Goal: Task Accomplishment & Management: Use online tool/utility

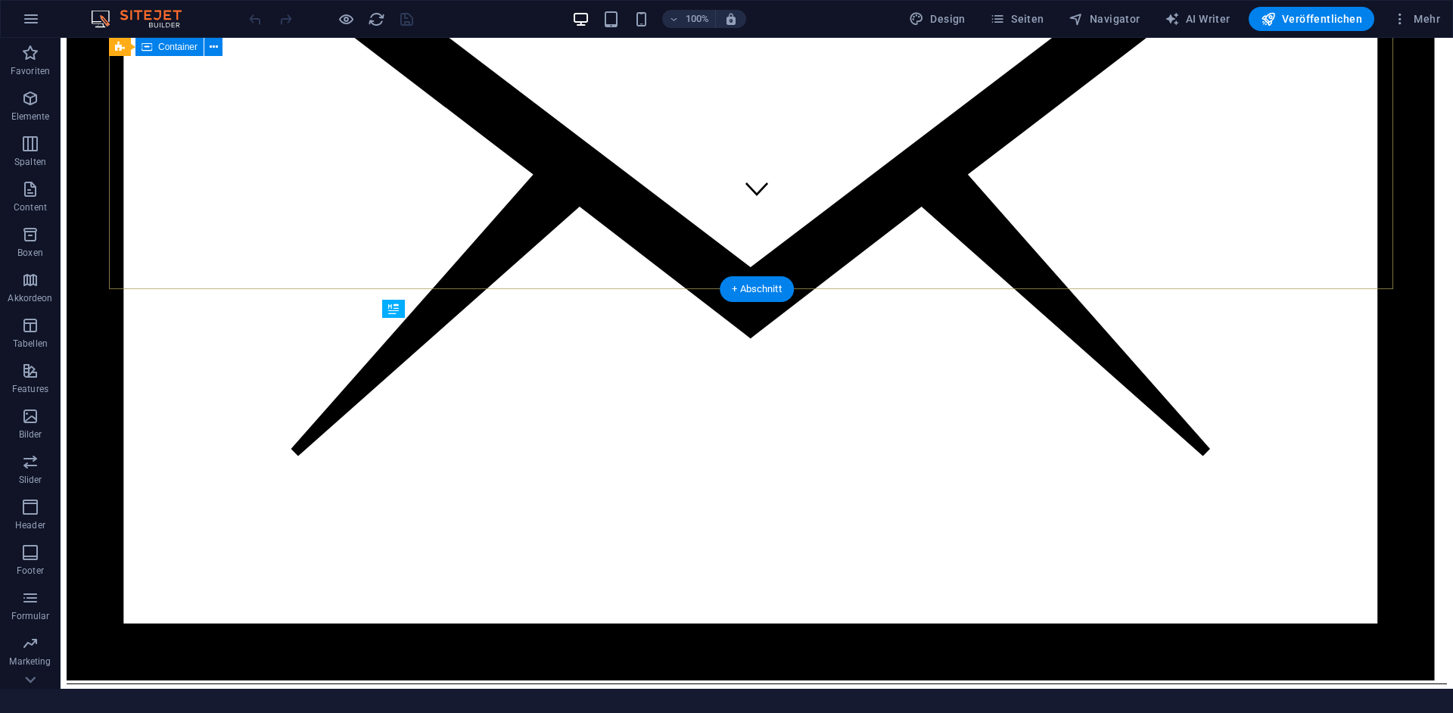
scroll to position [475, 0]
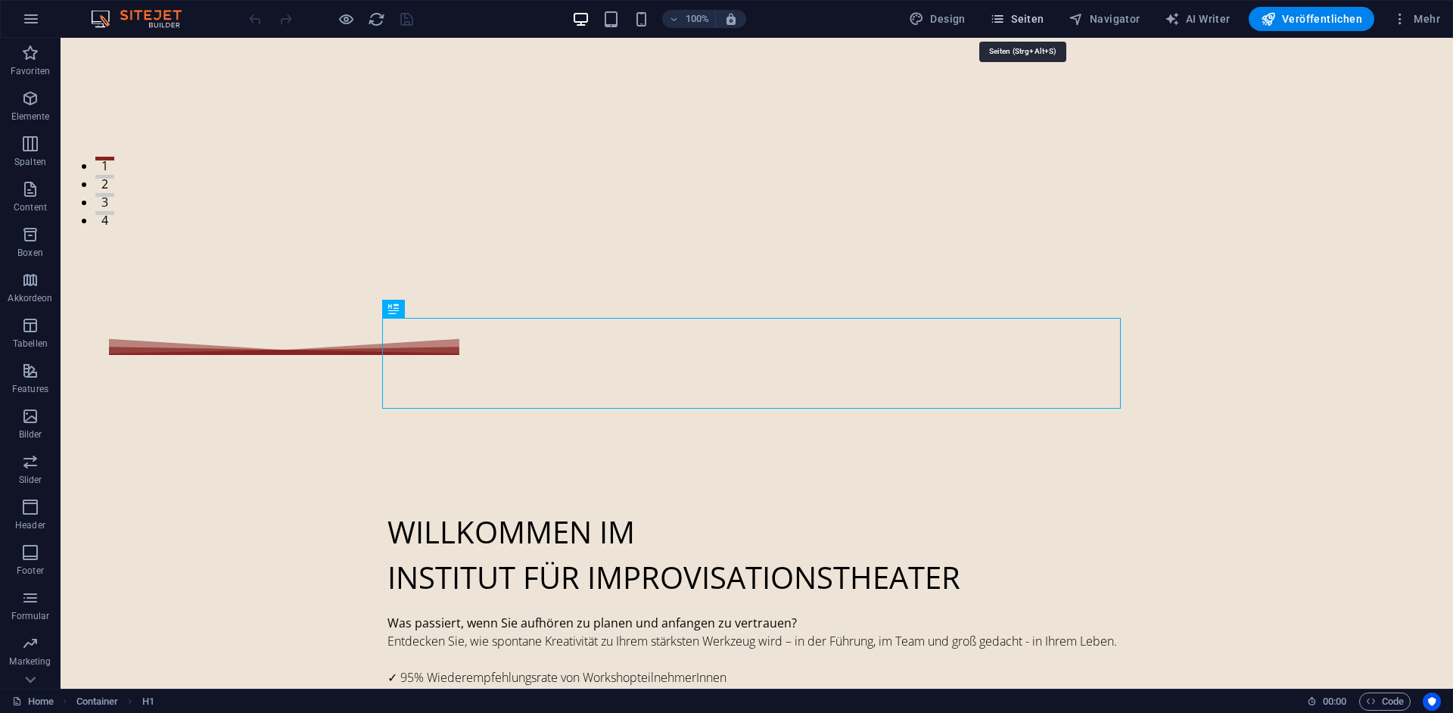
click at [1002, 19] on icon "button" at bounding box center [997, 18] width 15 height 15
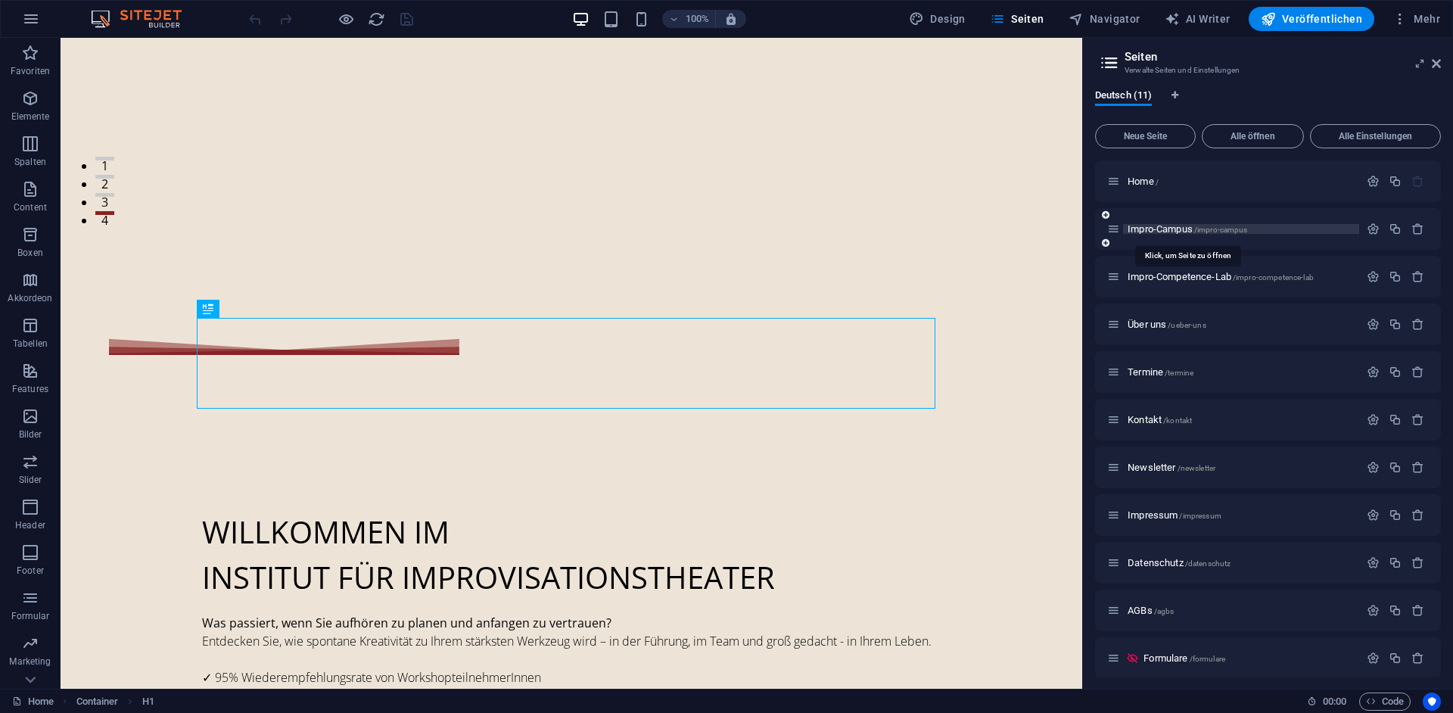
click at [1162, 231] on span "Impro-Campus /impro-campus" at bounding box center [1187, 228] width 120 height 11
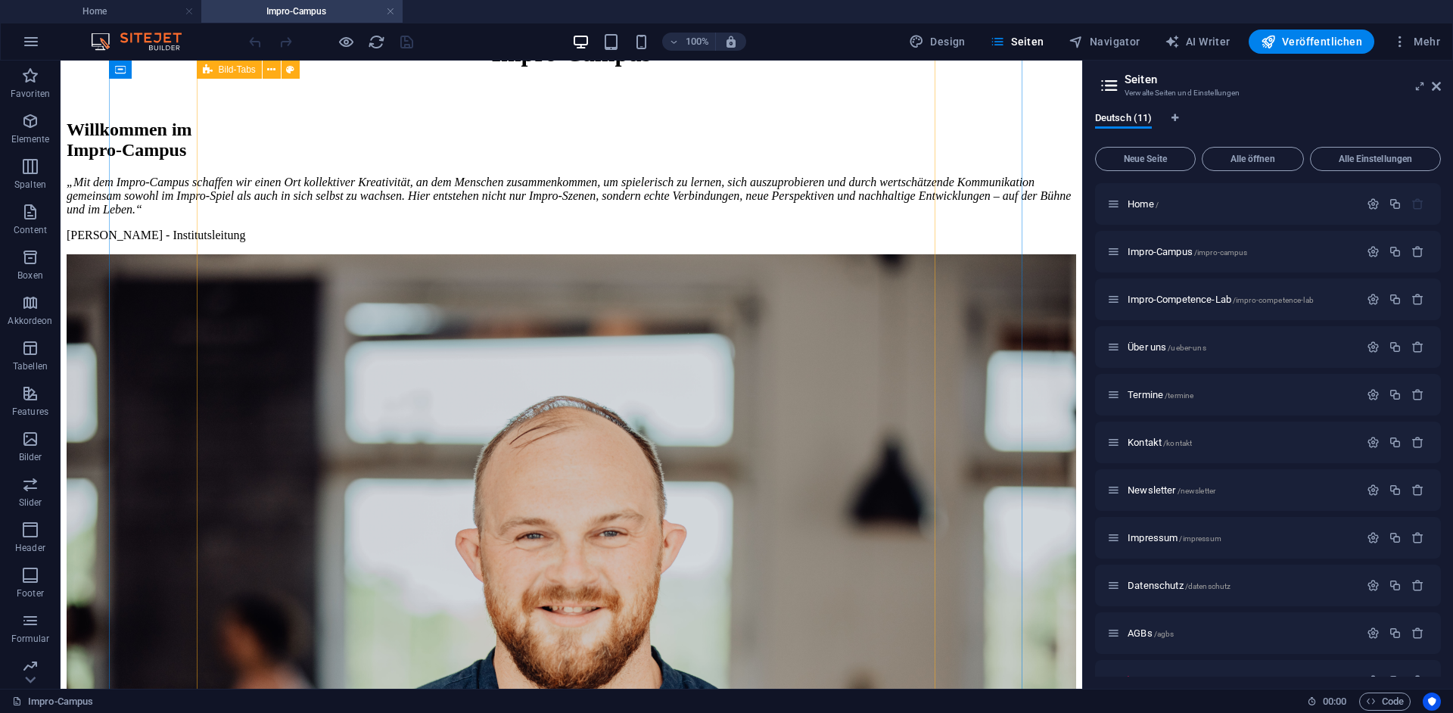
scroll to position [908, 0]
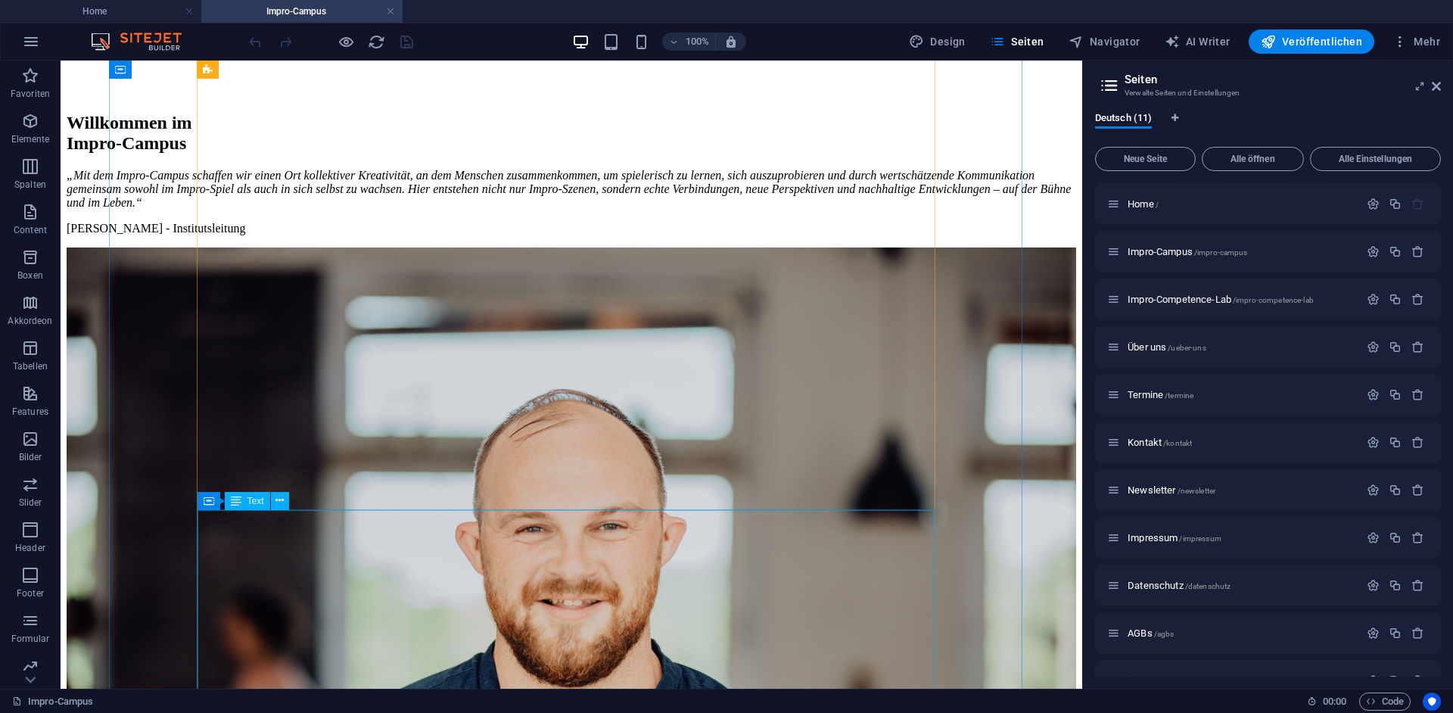
click at [273, 542] on div "Ziehe hier rein, um den vorhandenen Inhalt zu ersetzen. Drücke "Strg", wenn du …" at bounding box center [572, 375] width 1022 height 628
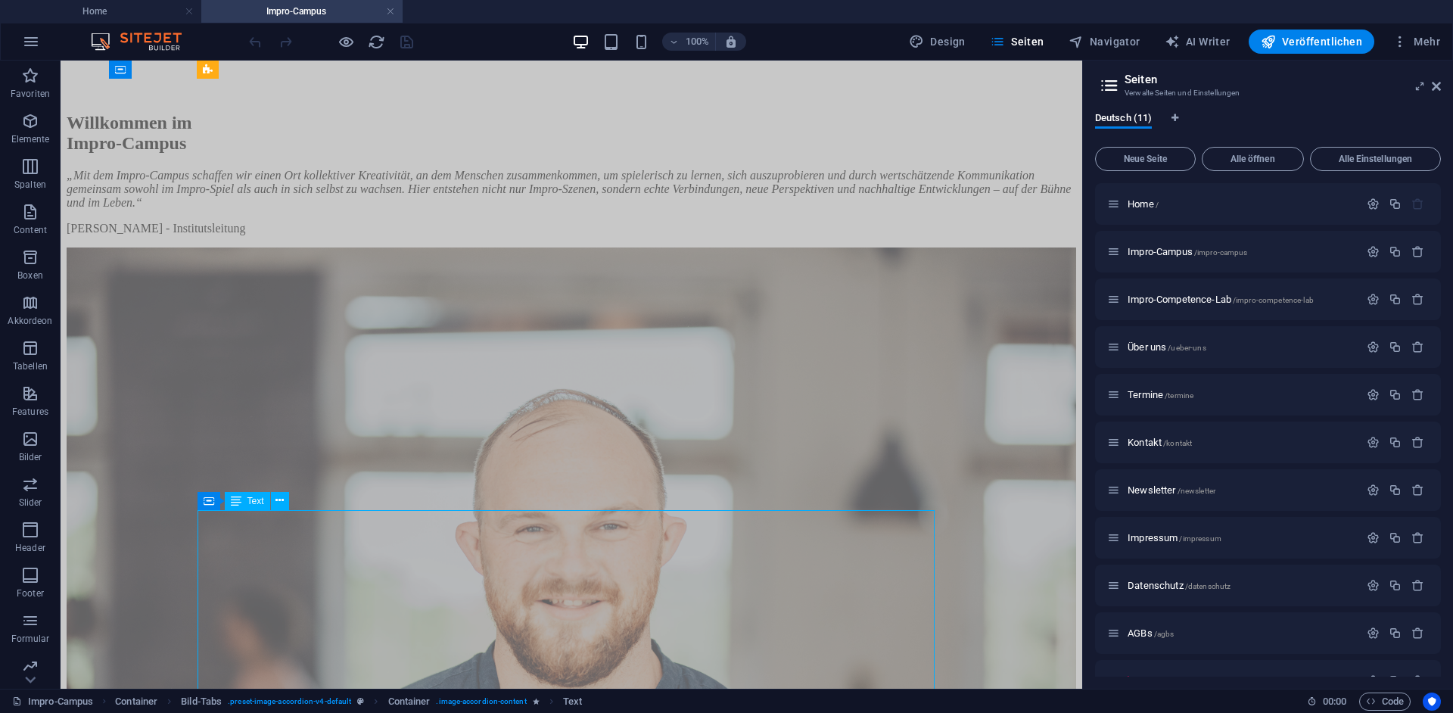
scroll to position [953, 0]
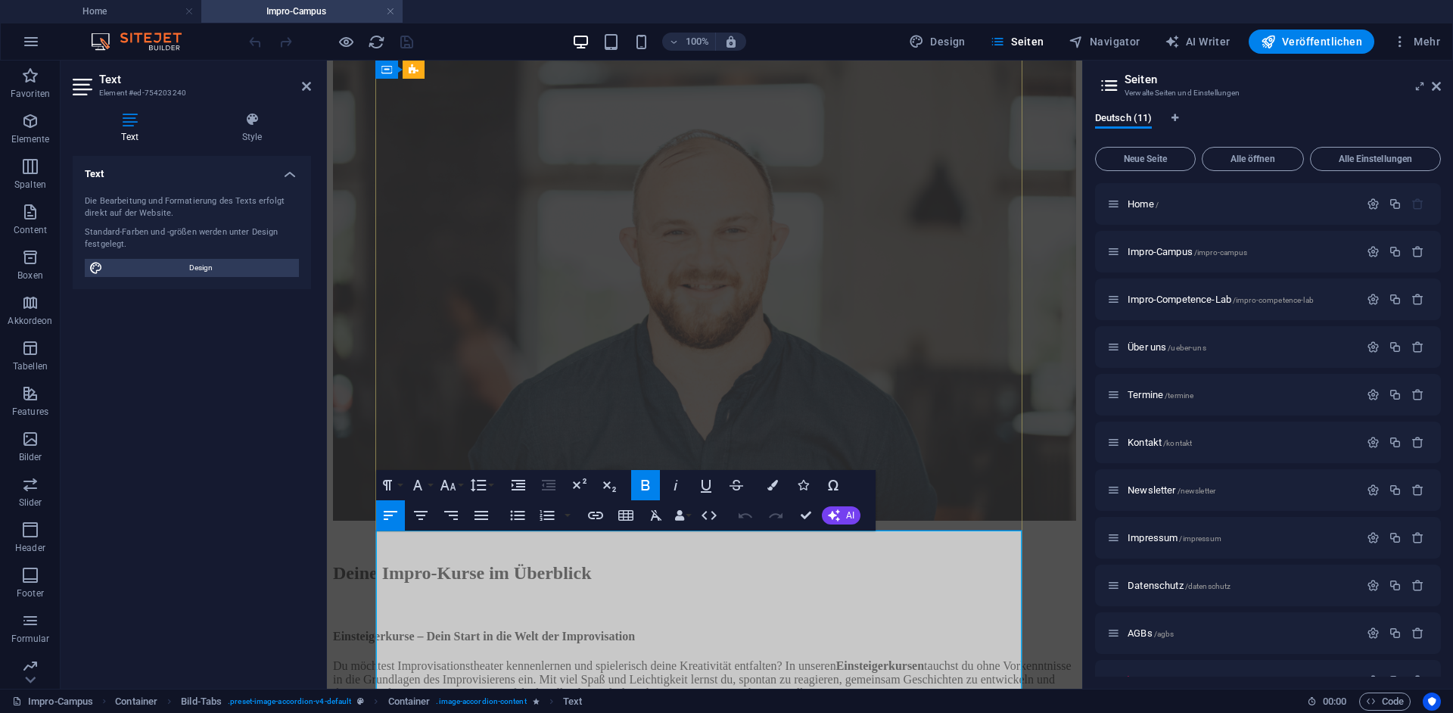
drag, startPoint x: 889, startPoint y: 593, endPoint x: 820, endPoint y: 596, distance: 68.9
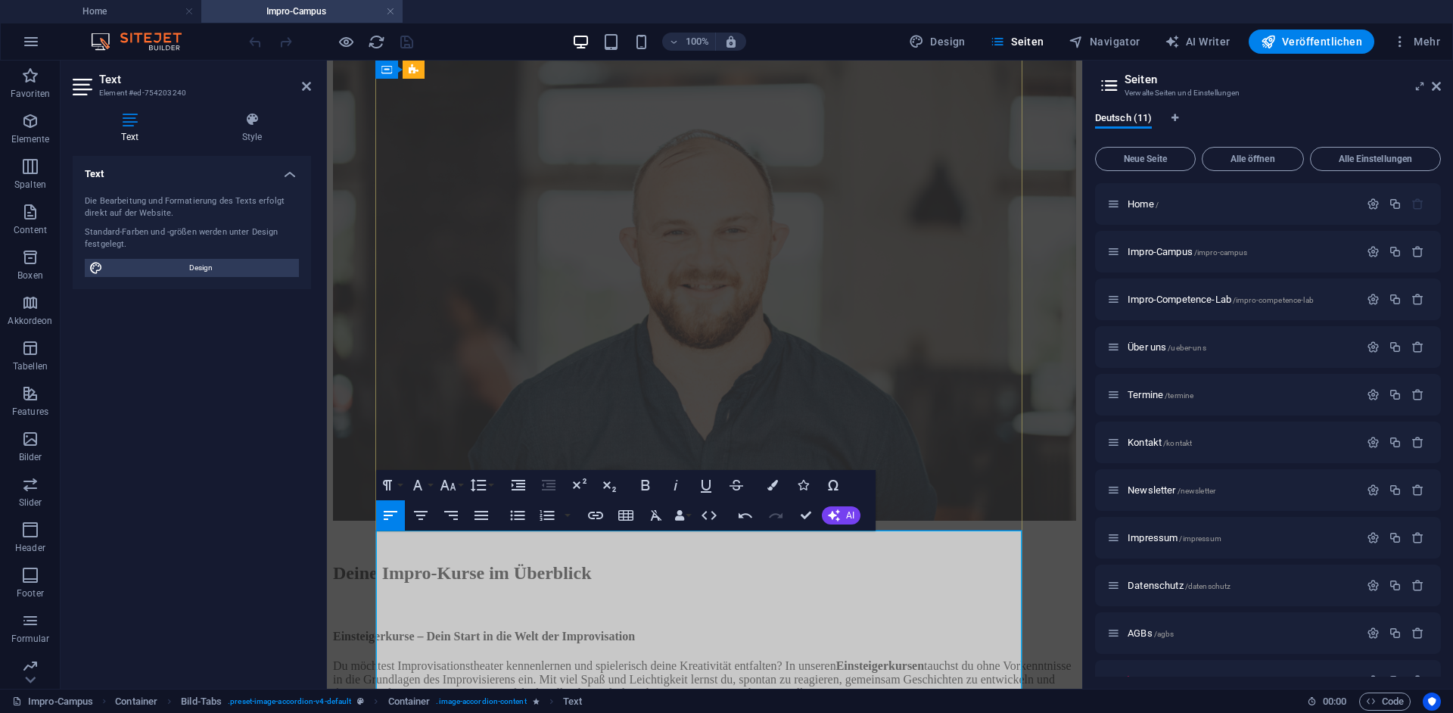
drag, startPoint x: 643, startPoint y: 596, endPoint x: 652, endPoint y: 595, distance: 8.4
drag, startPoint x: 653, startPoint y: 612, endPoint x: 757, endPoint y: 608, distance: 103.7
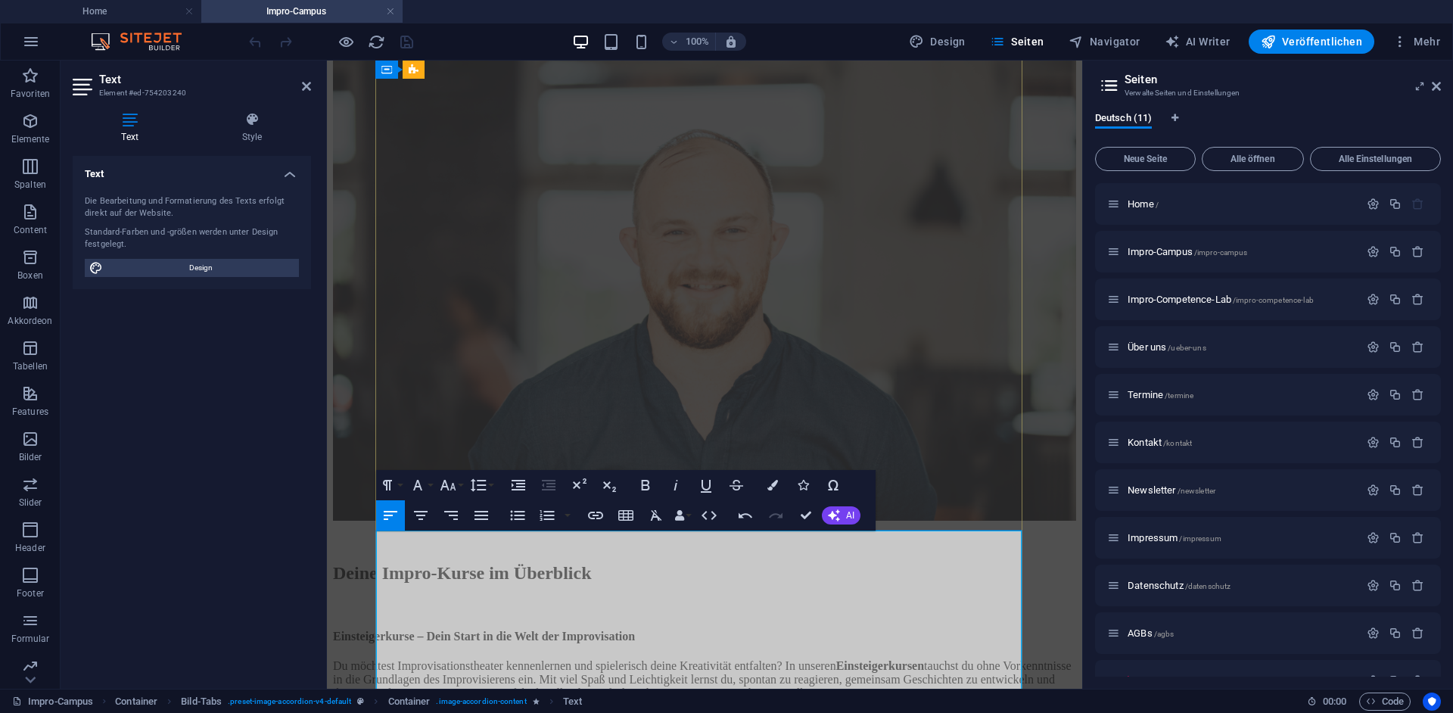
drag, startPoint x: 384, startPoint y: 614, endPoint x: 406, endPoint y: 607, distance: 23.2
drag, startPoint x: 781, startPoint y: 614, endPoint x: 866, endPoint y: 616, distance: 85.5
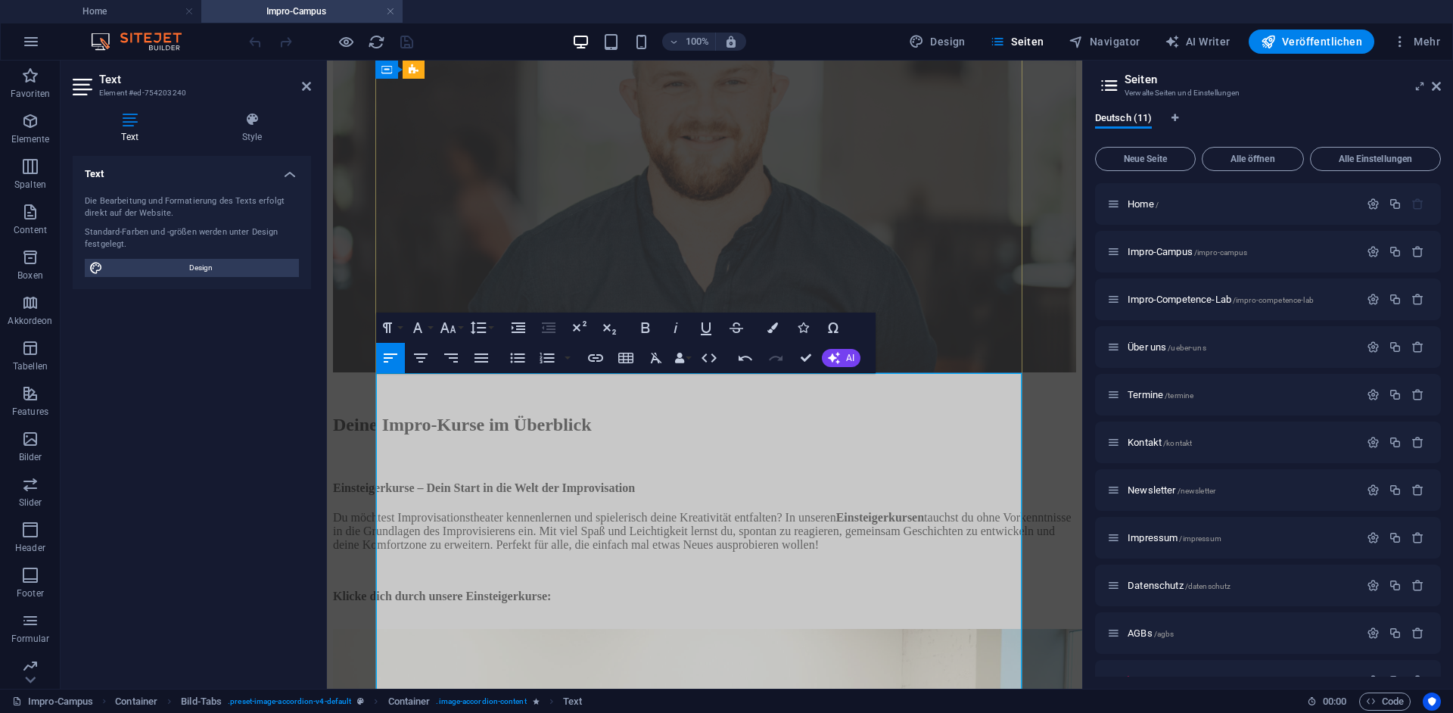
scroll to position [1110, 0]
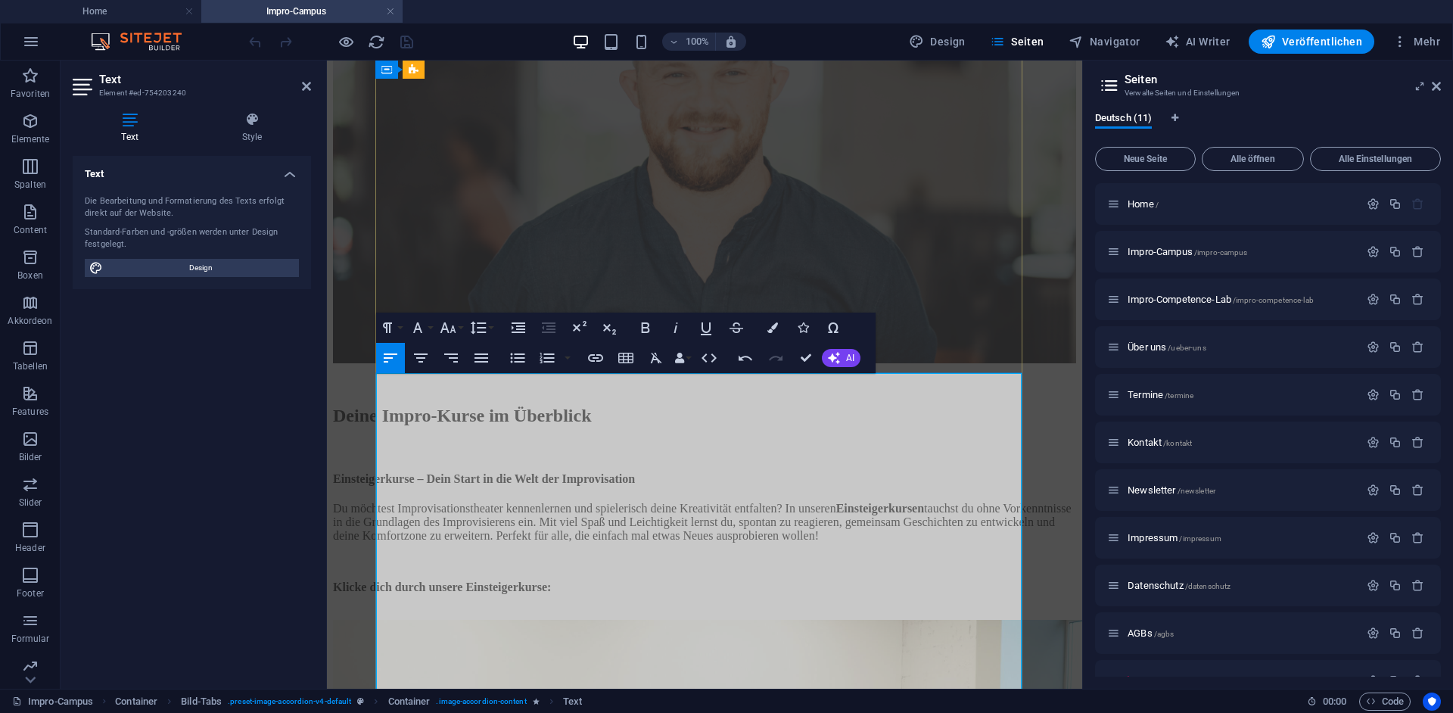
drag, startPoint x: 502, startPoint y: 567, endPoint x: 550, endPoint y: 586, distance: 51.3
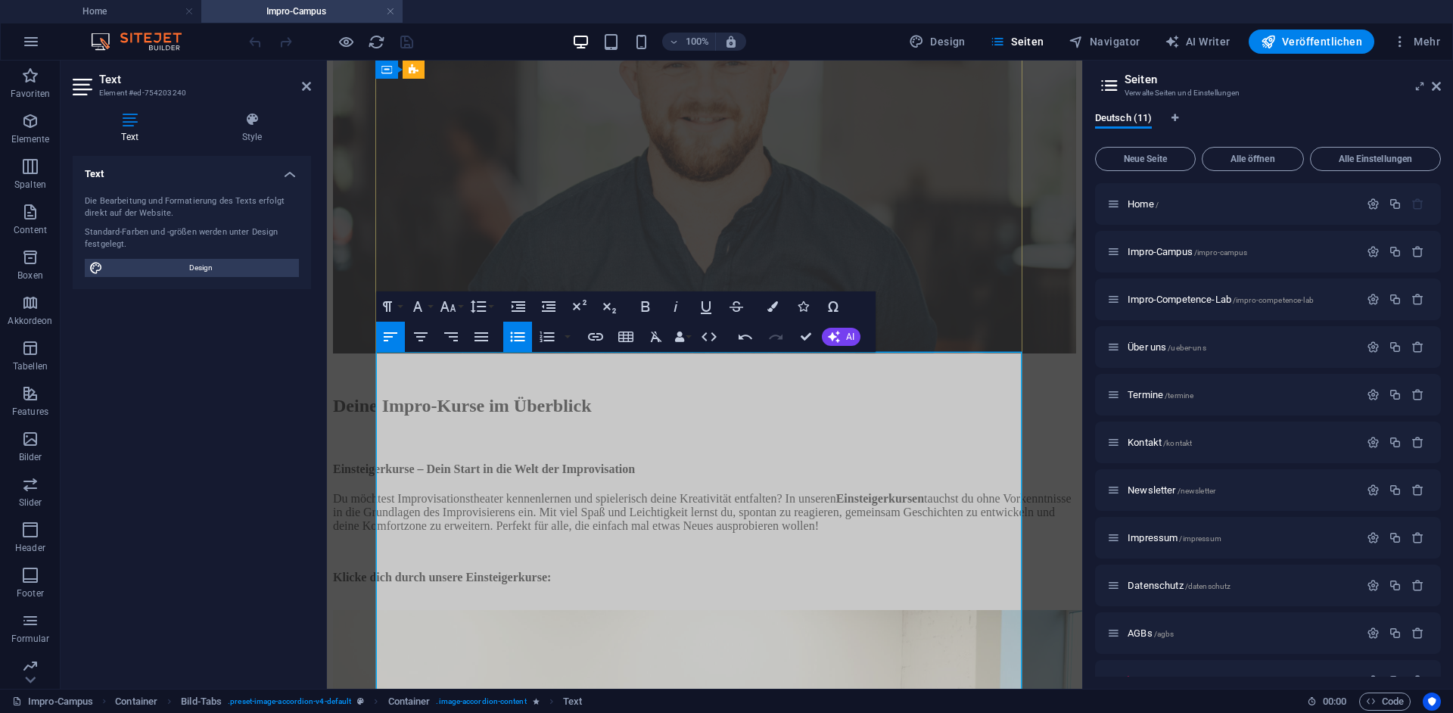
scroll to position [1134, 0]
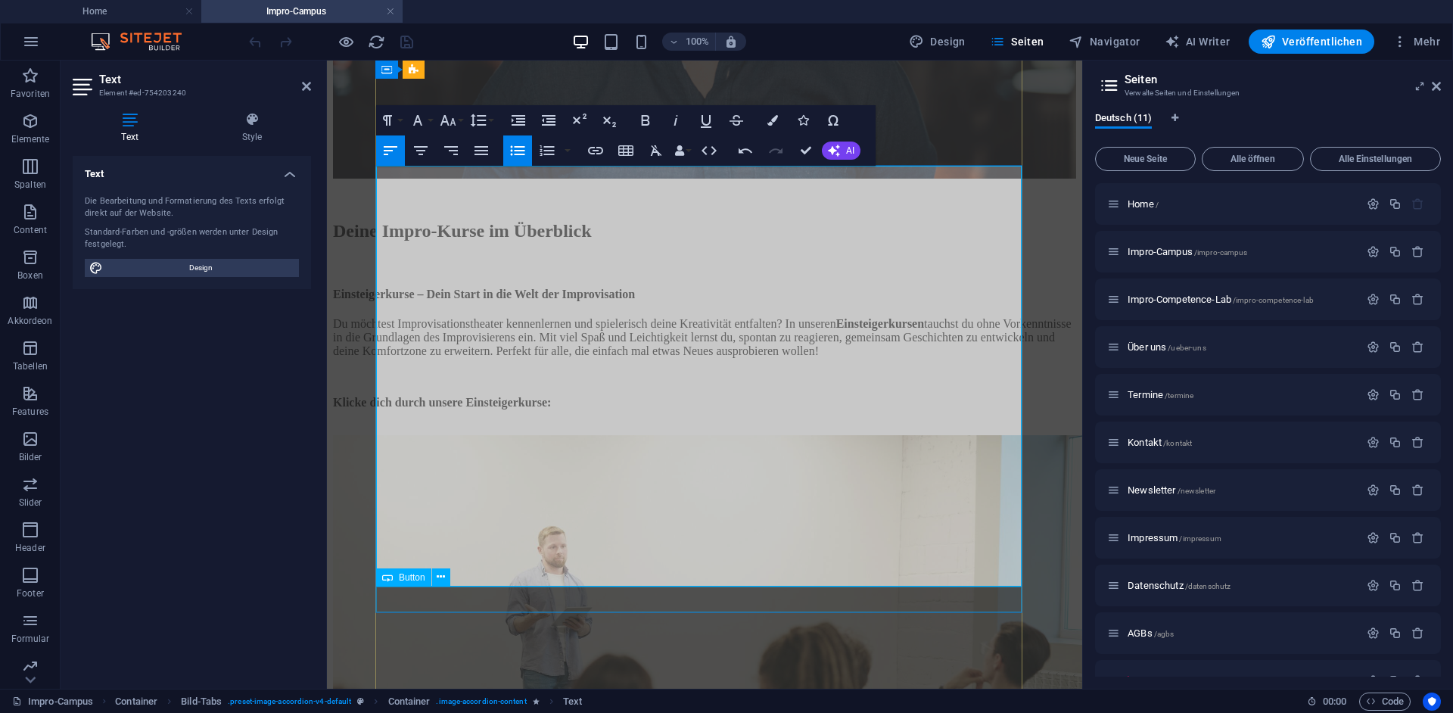
scroll to position [1328, 0]
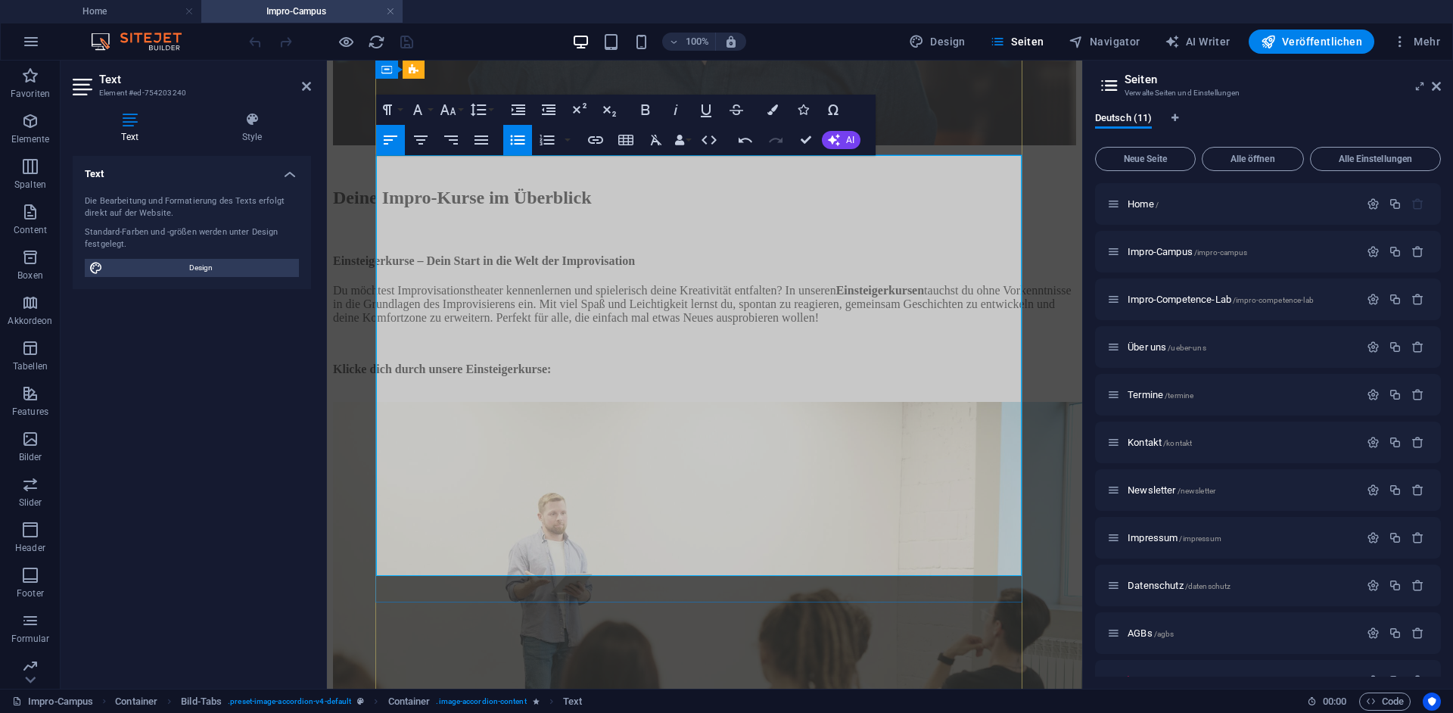
drag, startPoint x: 428, startPoint y: 533, endPoint x: 507, endPoint y: 491, distance: 89.4
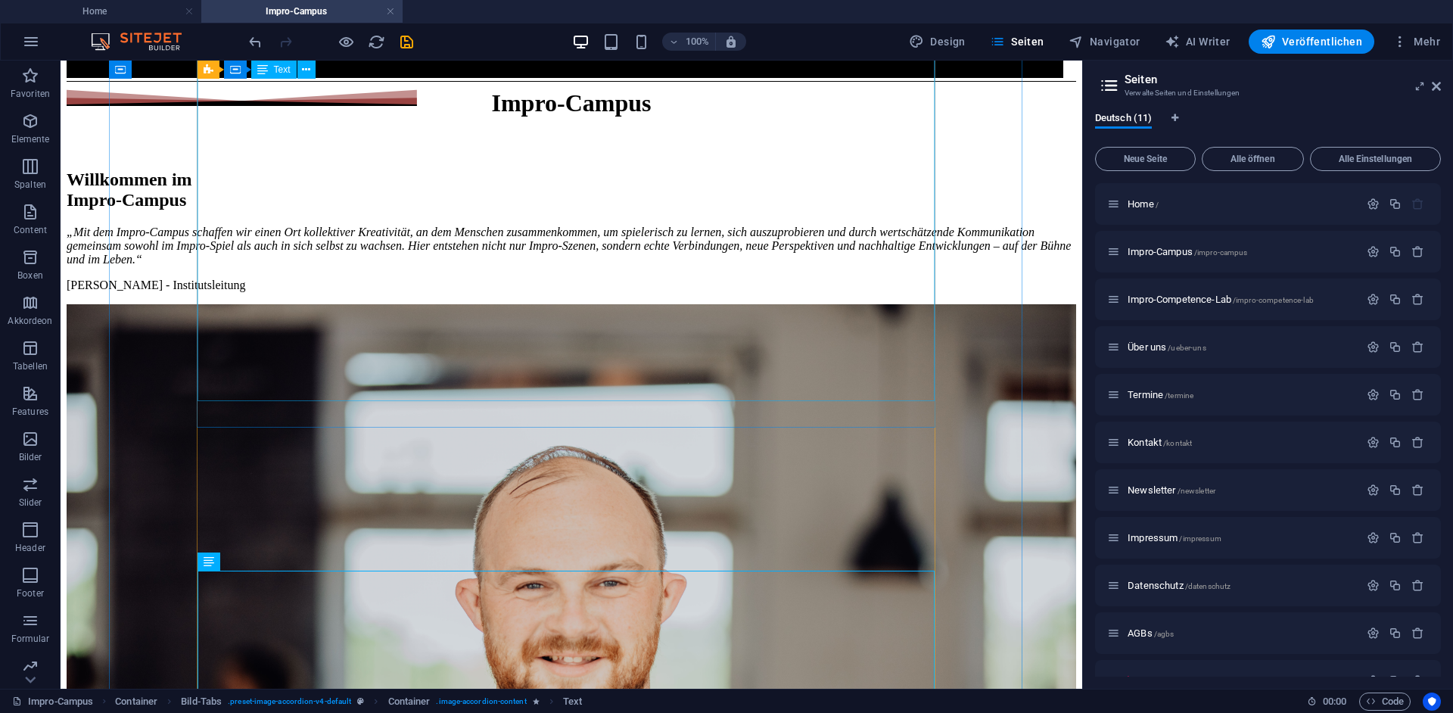
scroll to position [848, 0]
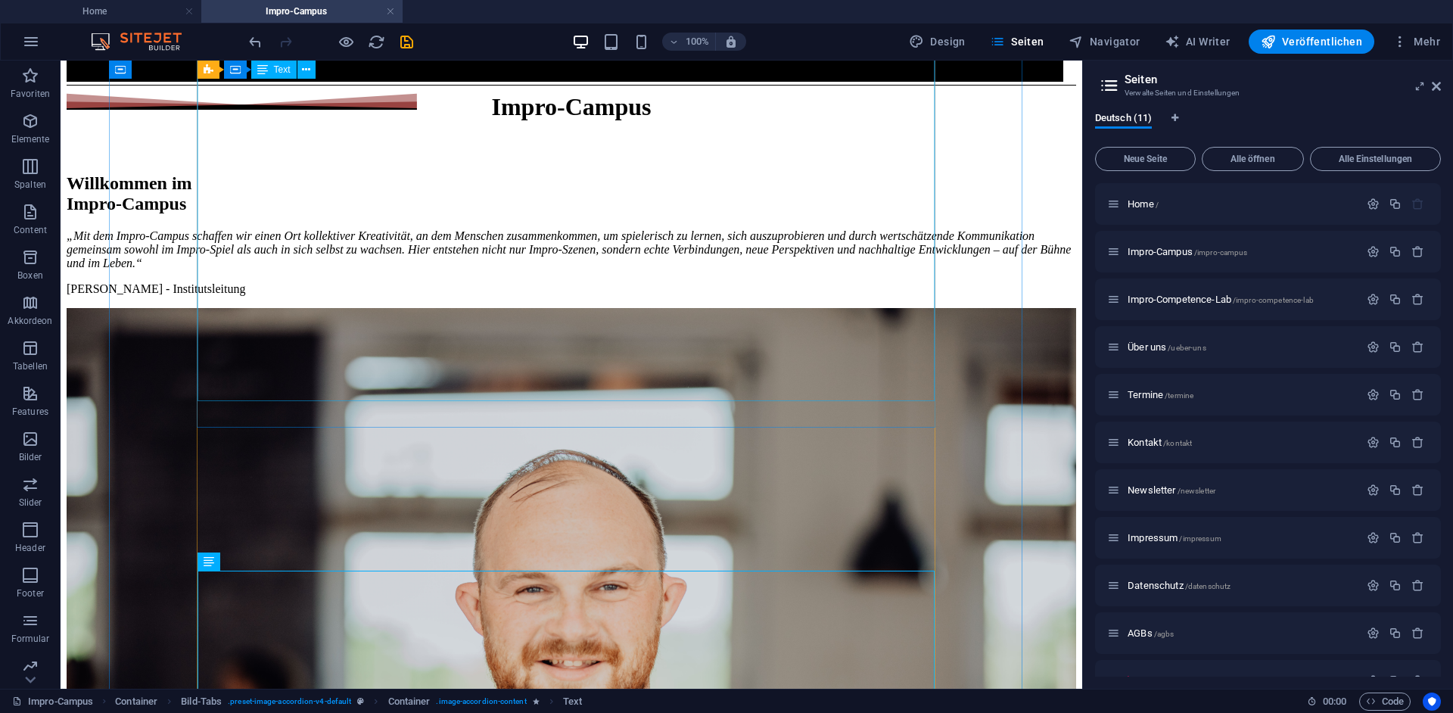
drag, startPoint x: 343, startPoint y: 265, endPoint x: 80, endPoint y: 262, distance: 262.6
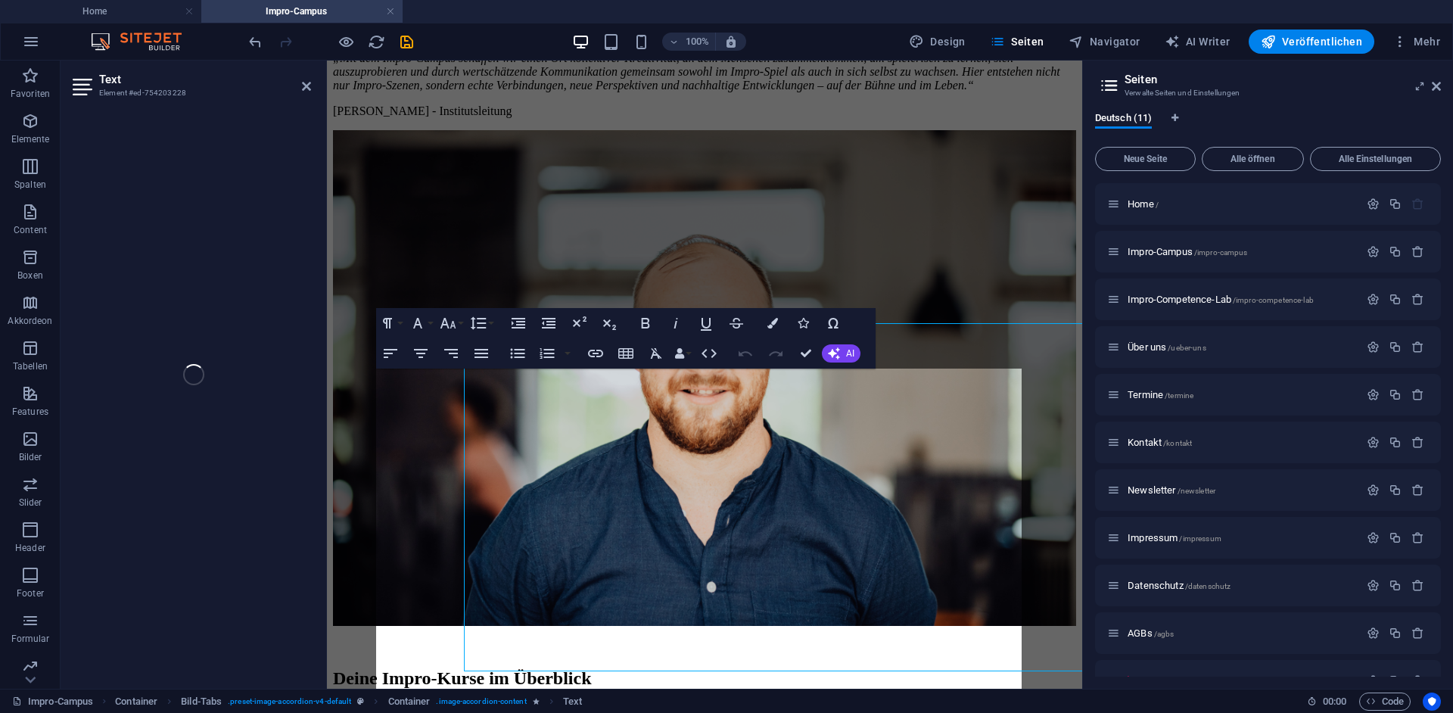
scroll to position [577, 0]
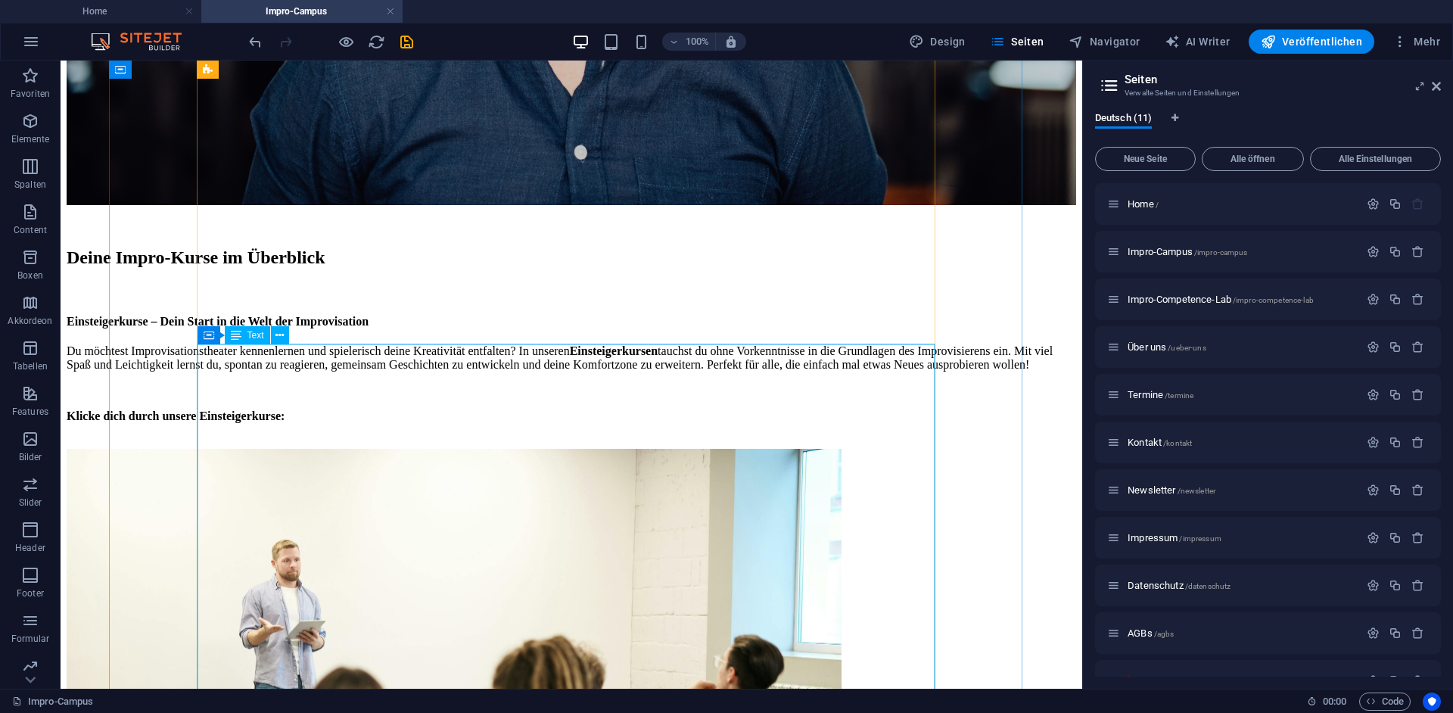
scroll to position [1630, 0]
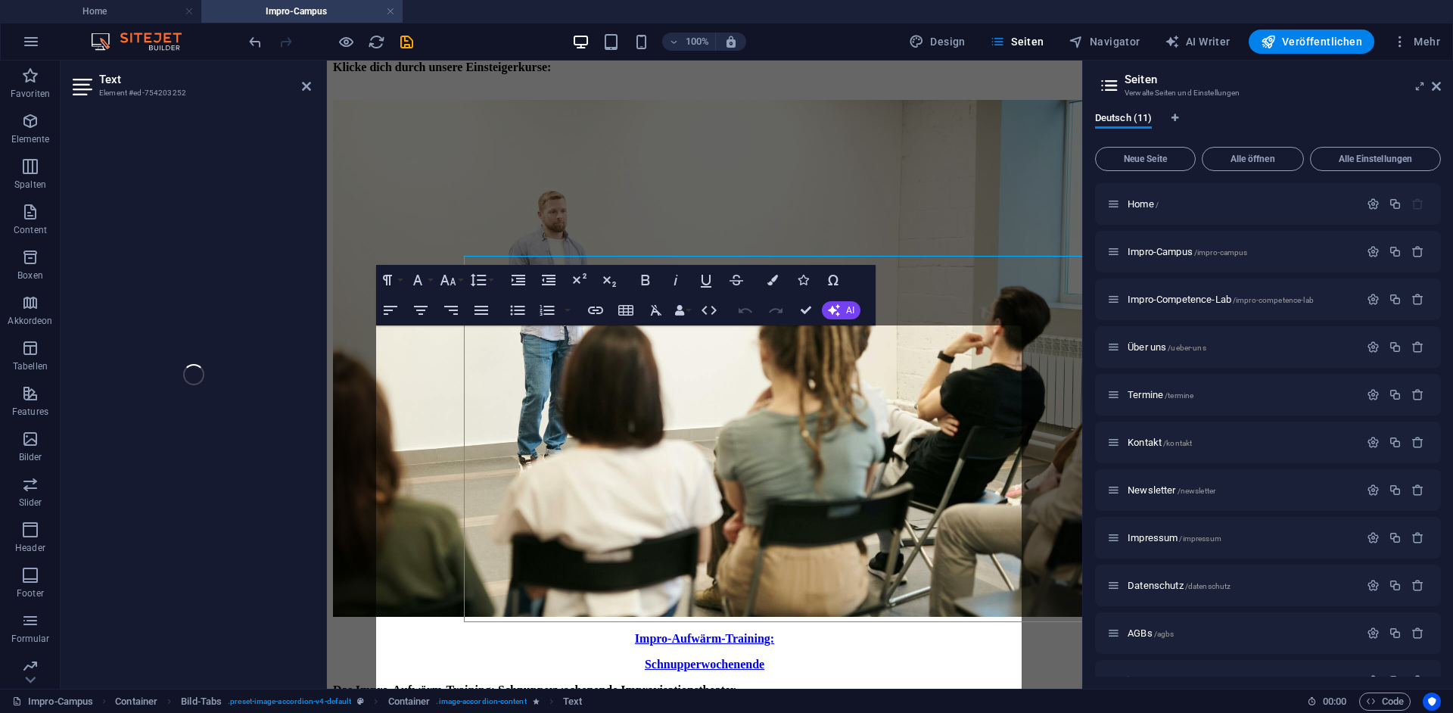
scroll to position [1715, 0]
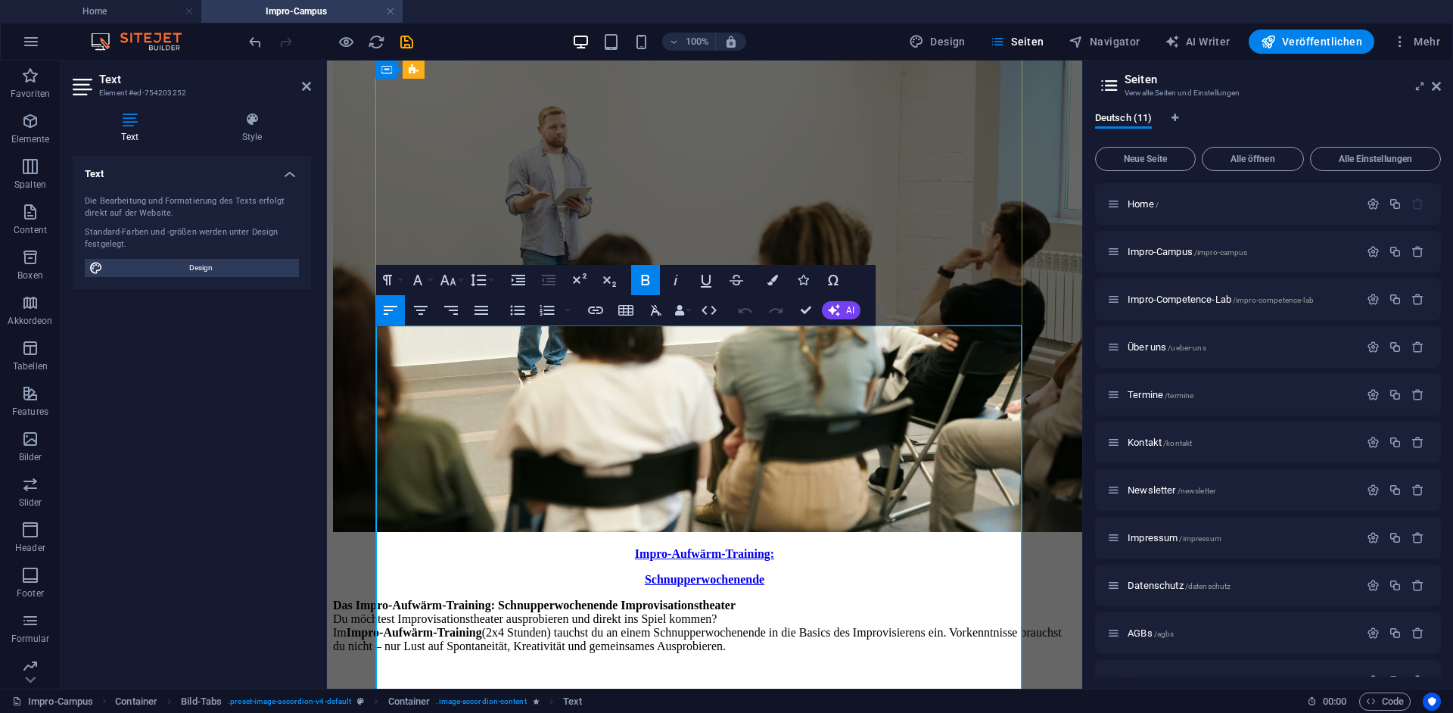
drag, startPoint x: 530, startPoint y: 550, endPoint x: 559, endPoint y: 557, distance: 29.6
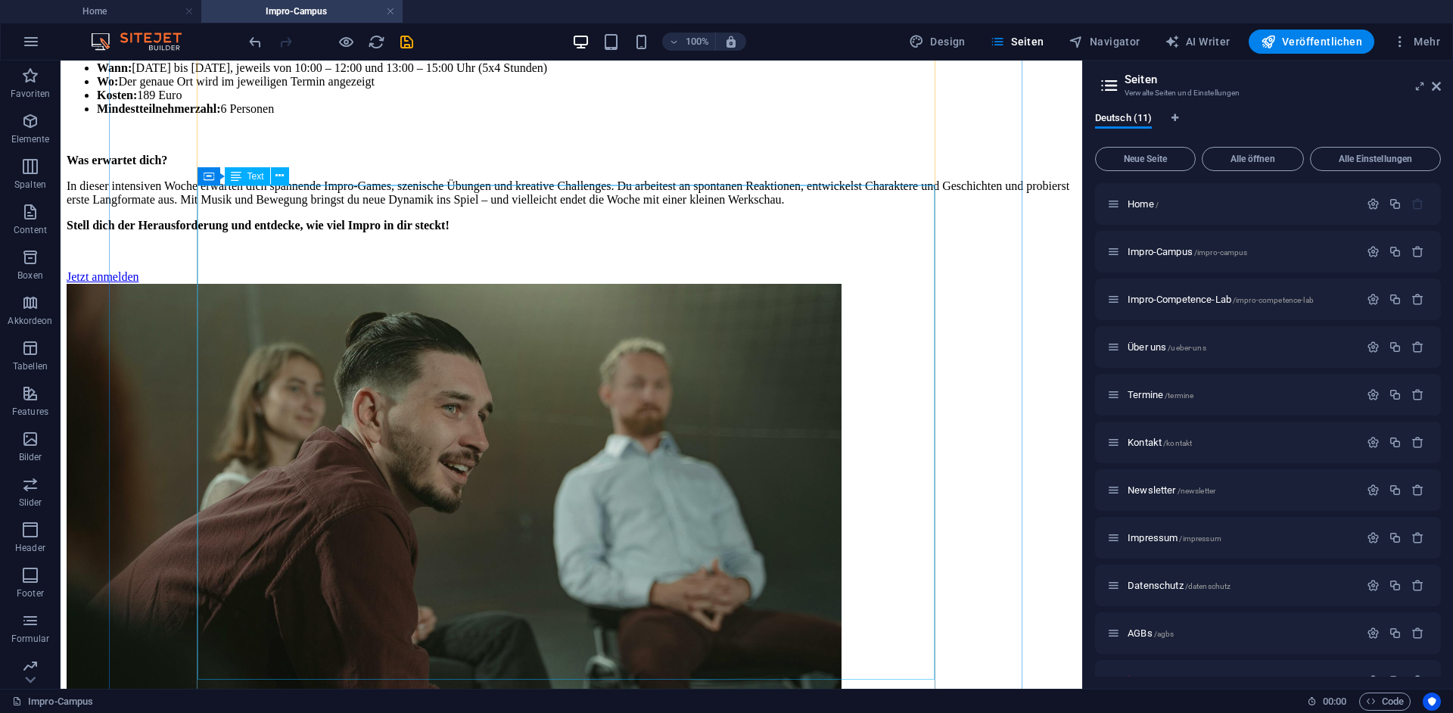
scroll to position [4741, 0]
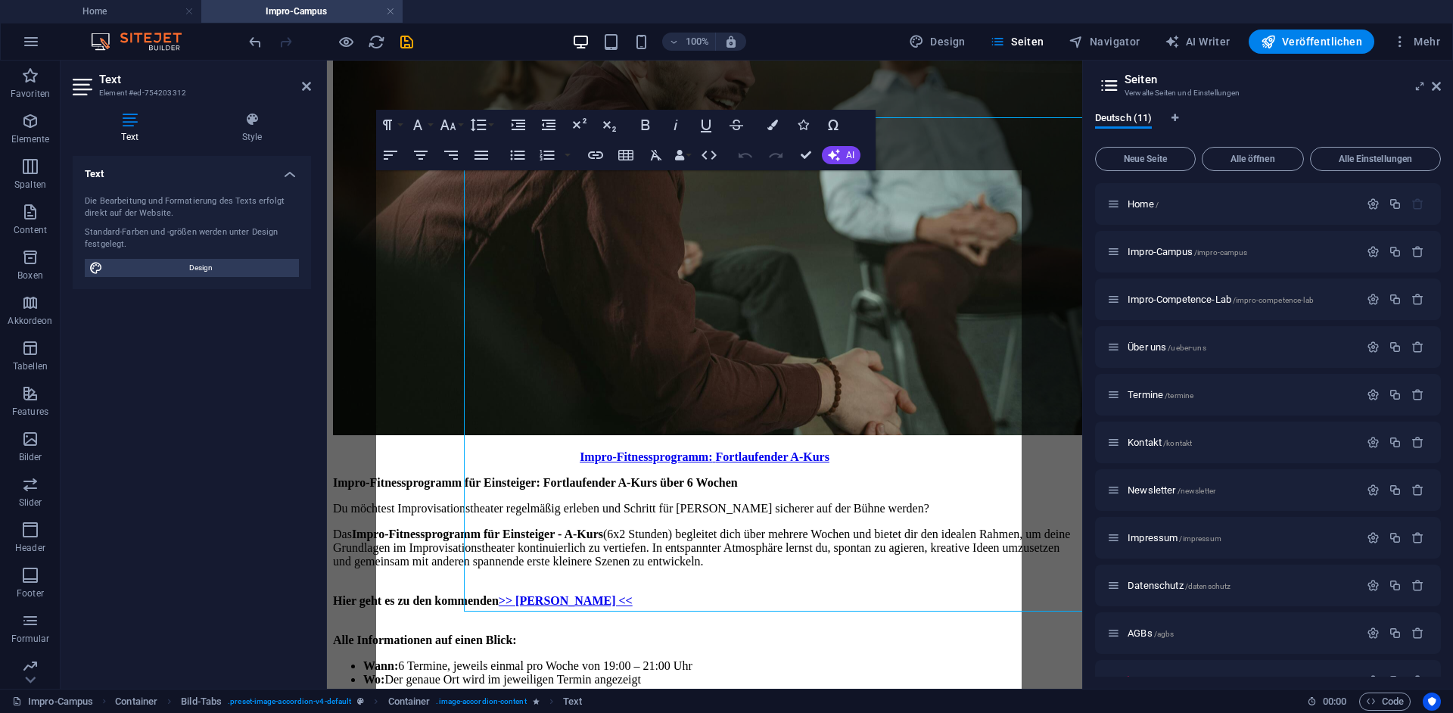
scroll to position [4810, 0]
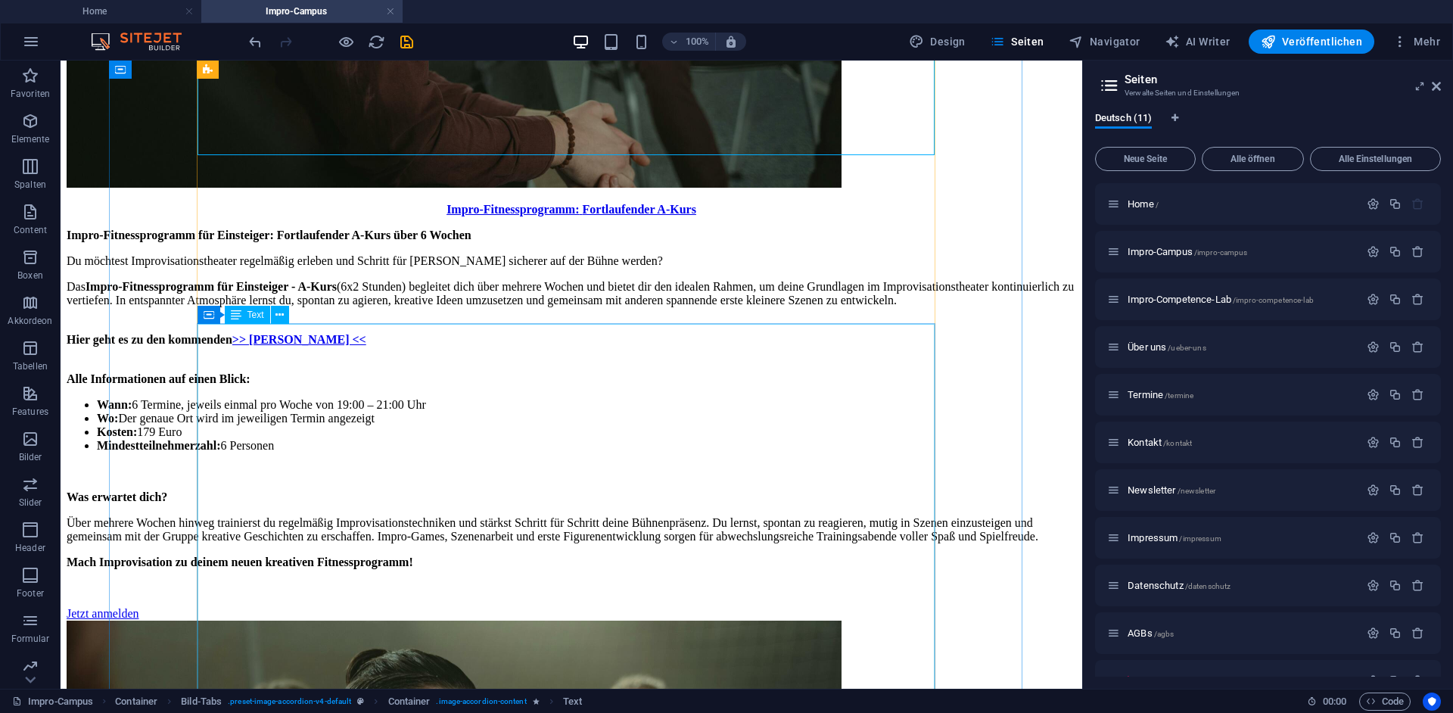
scroll to position [5286, 0]
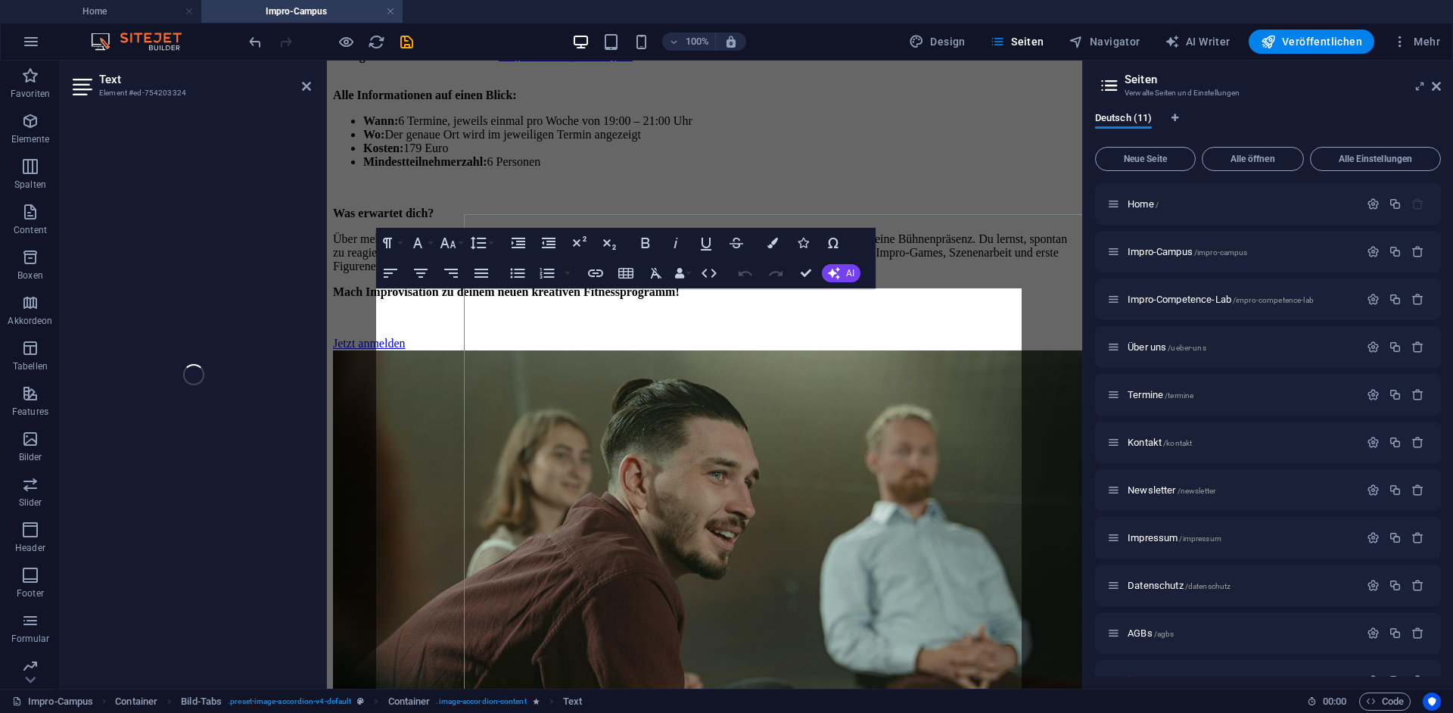
scroll to position [5376, 0]
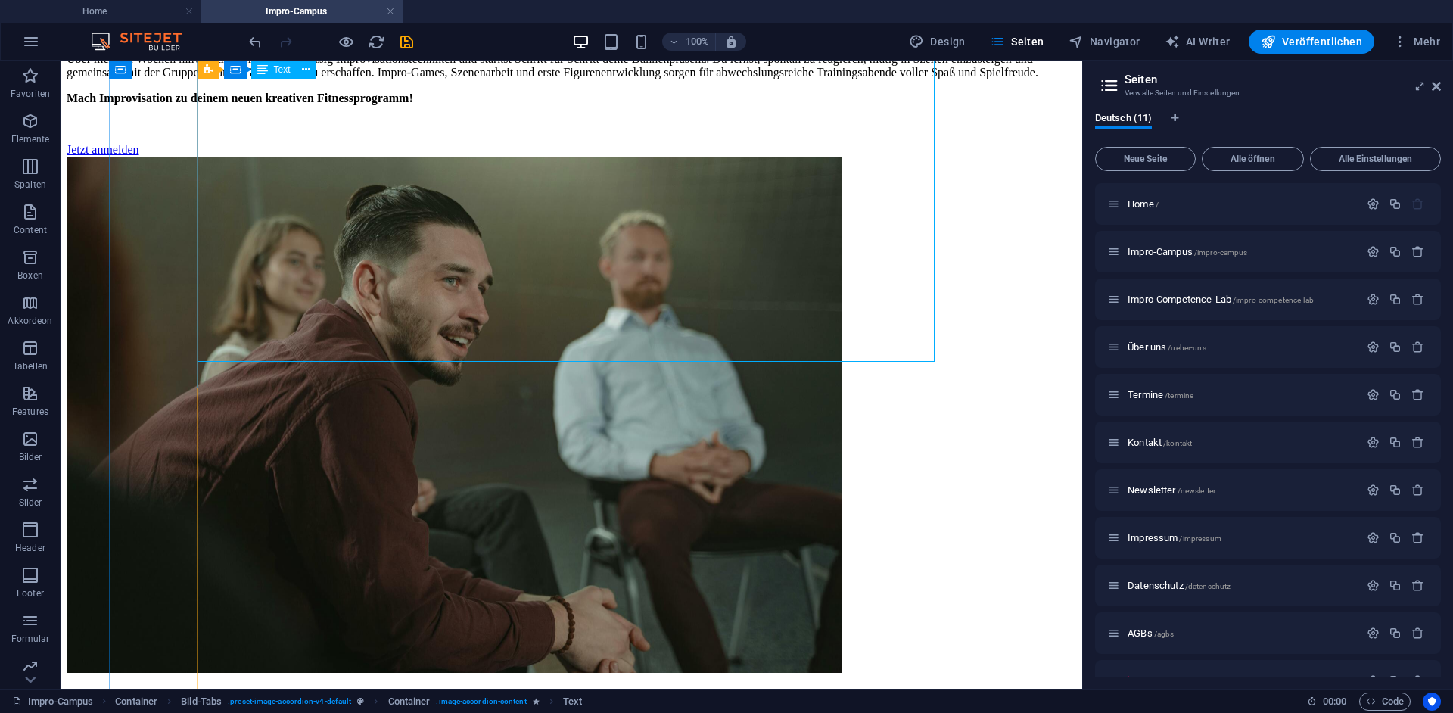
scroll to position [5940, 0]
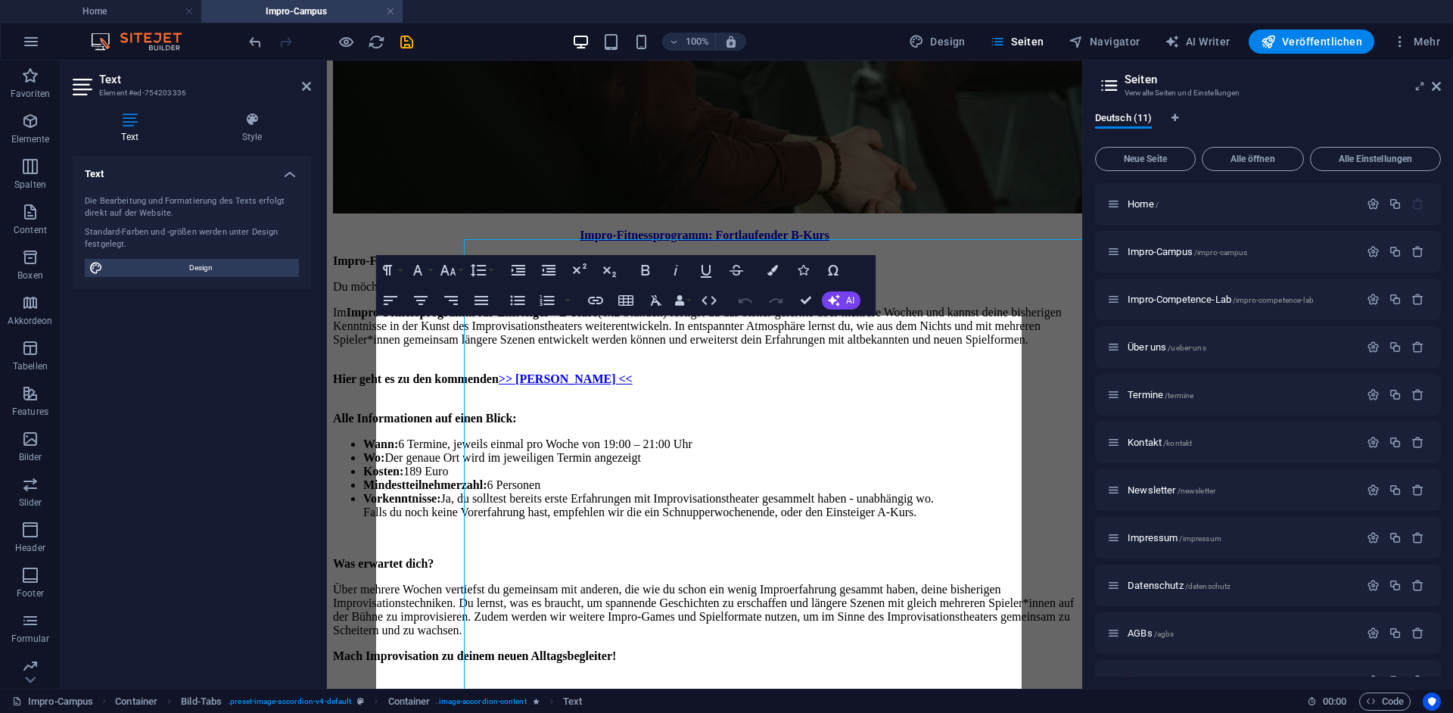
scroll to position [6032, 0]
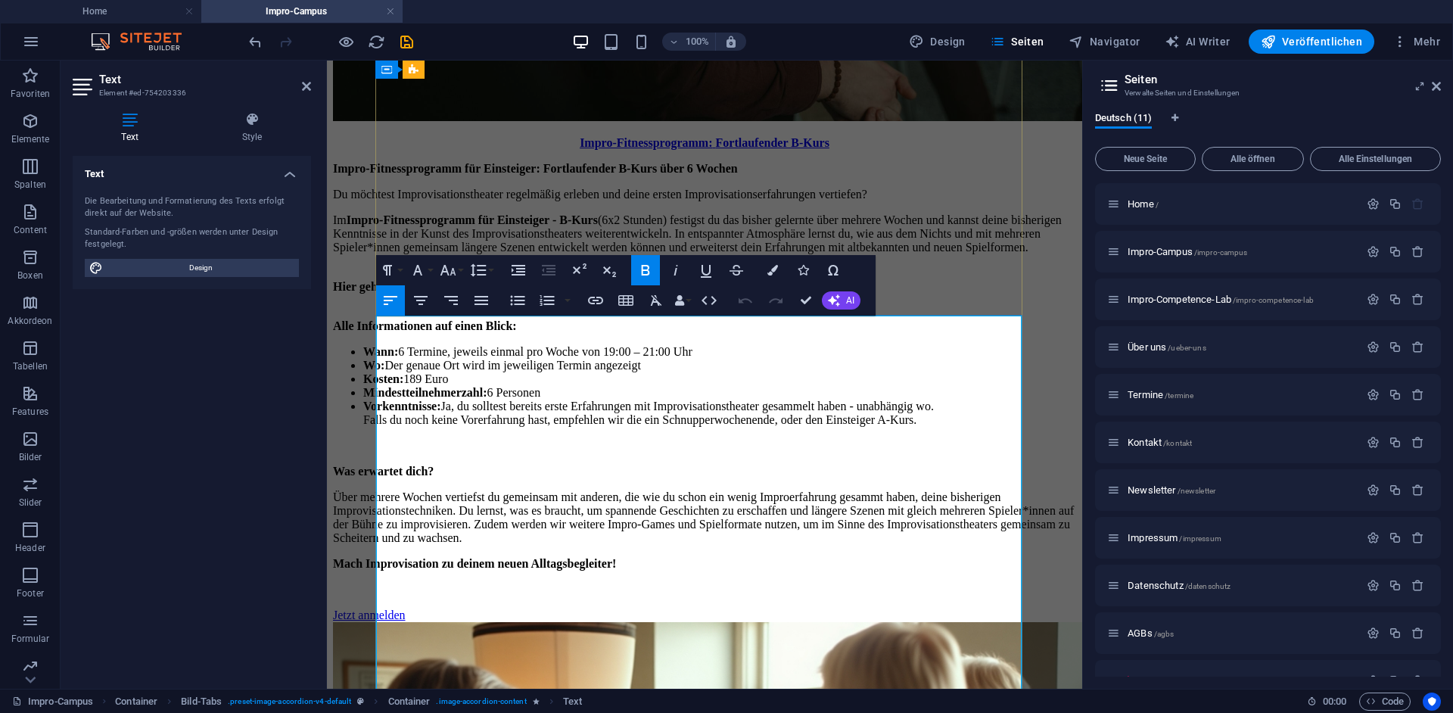
drag, startPoint x: 530, startPoint y: 565, endPoint x: 597, endPoint y: 548, distance: 69.6
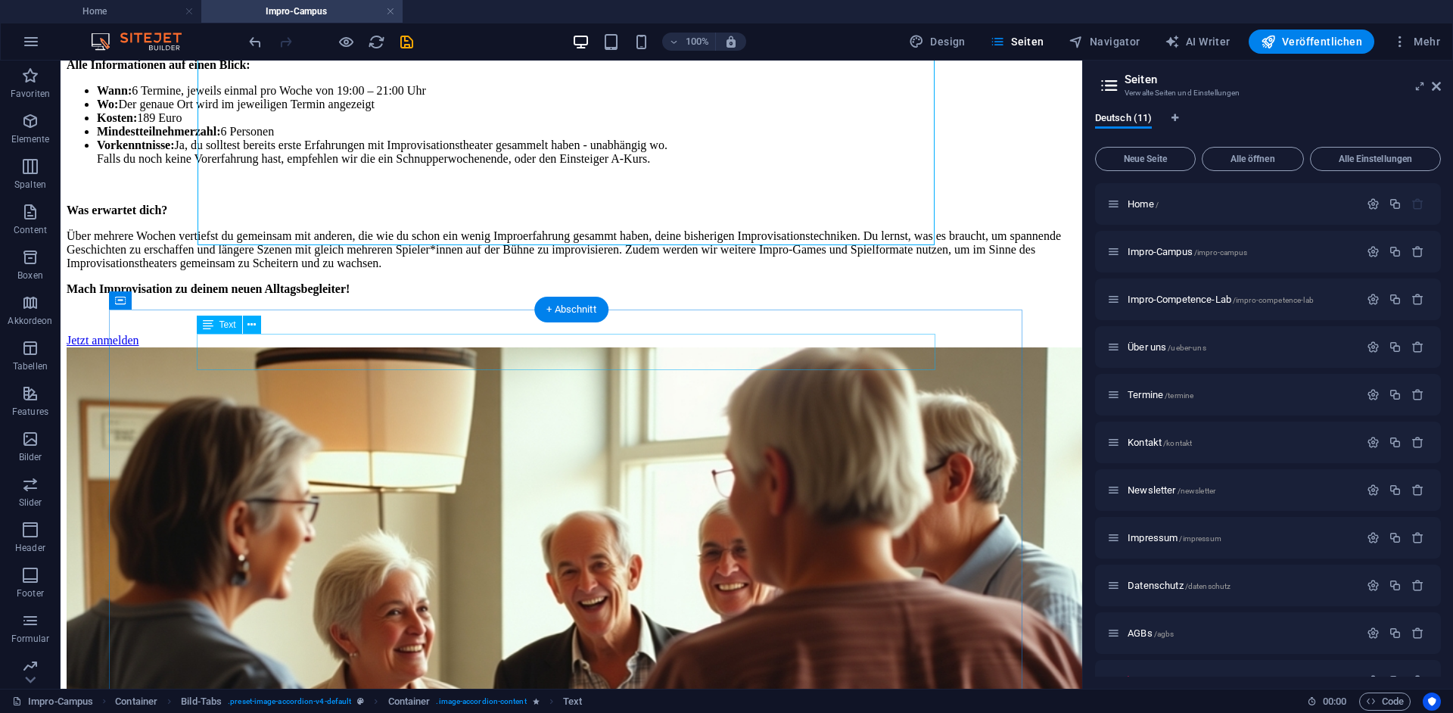
scroll to position [6739, 0]
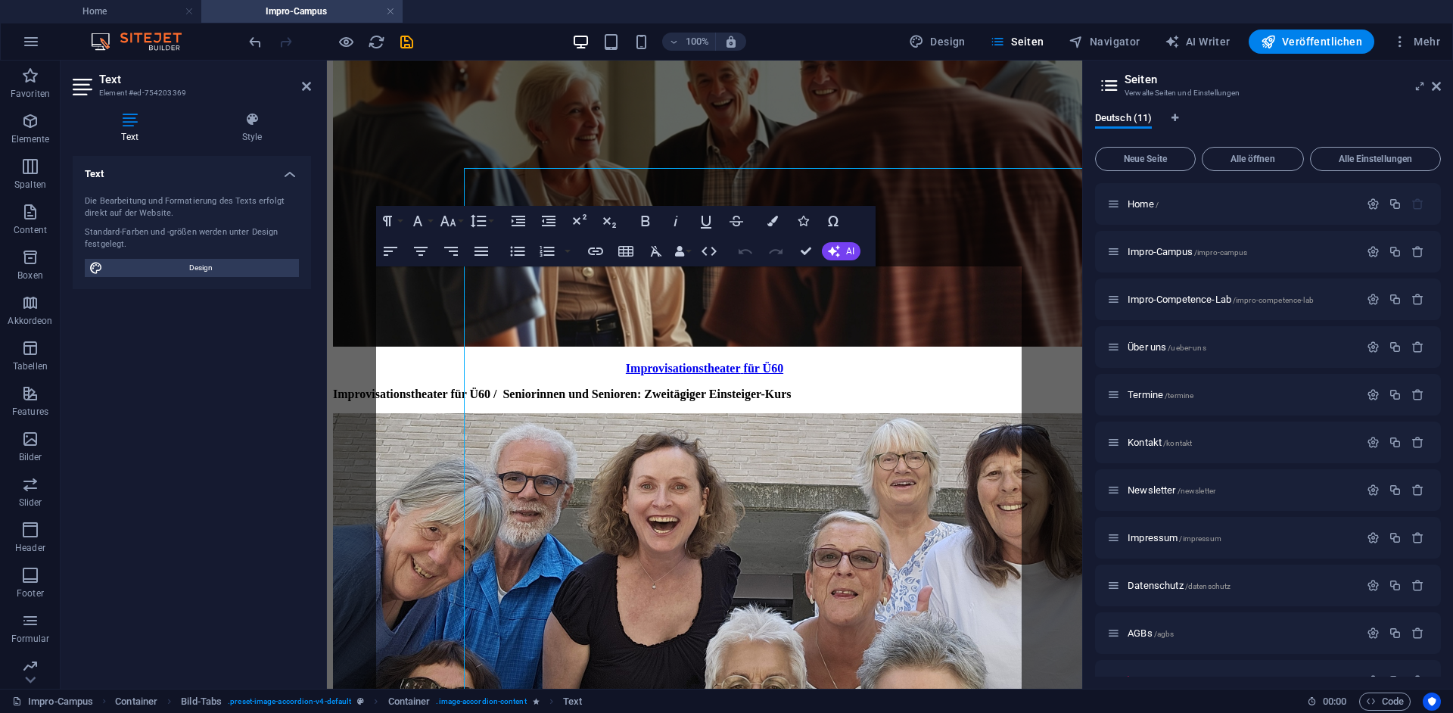
scroll to position [6853, 0]
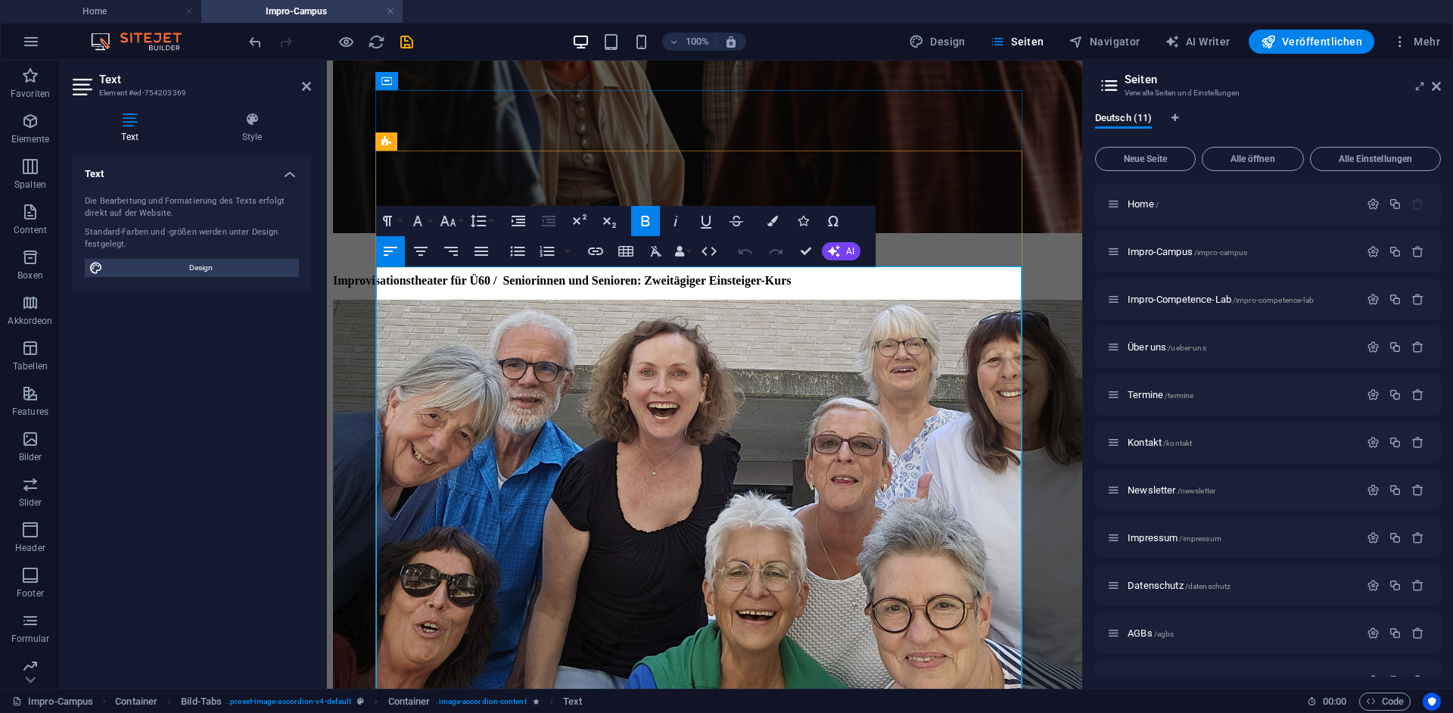
drag, startPoint x: 531, startPoint y: 515, endPoint x: 567, endPoint y: 518, distance: 35.7
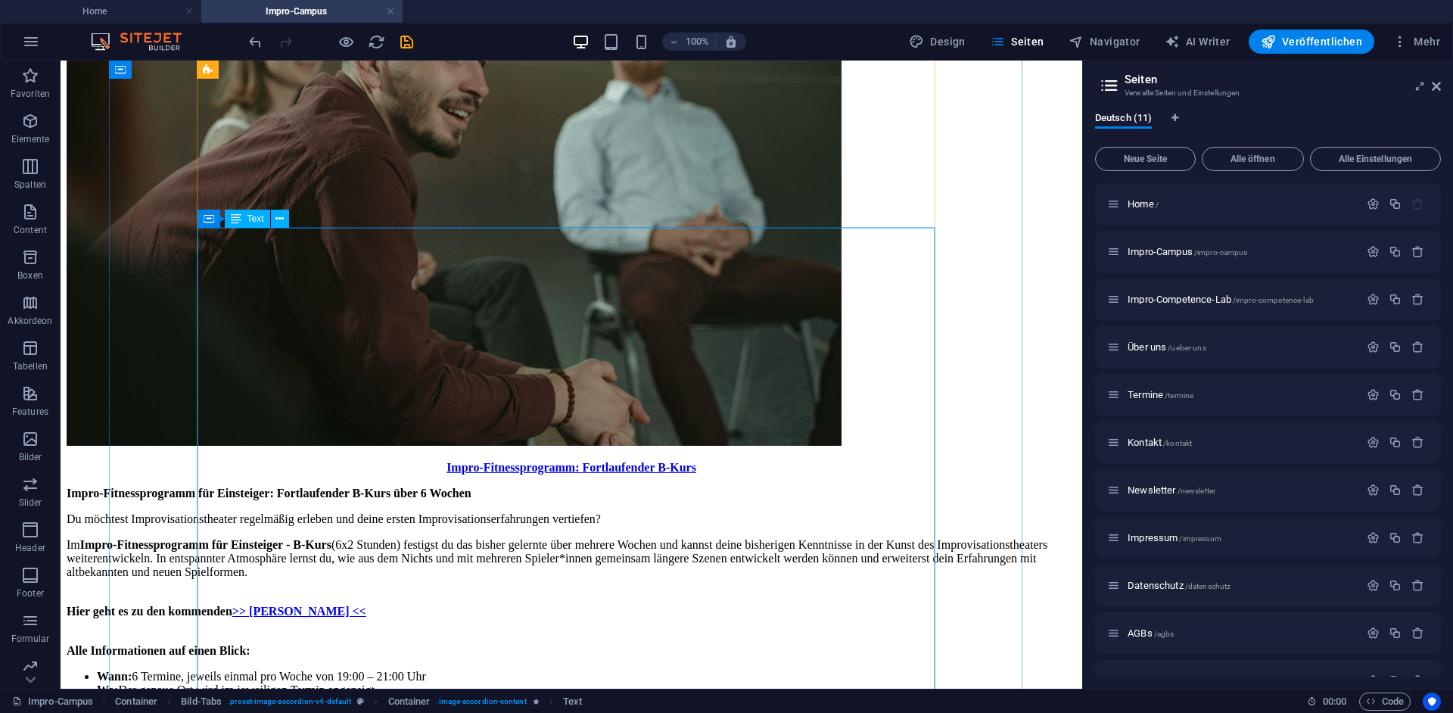
scroll to position [5362, 0]
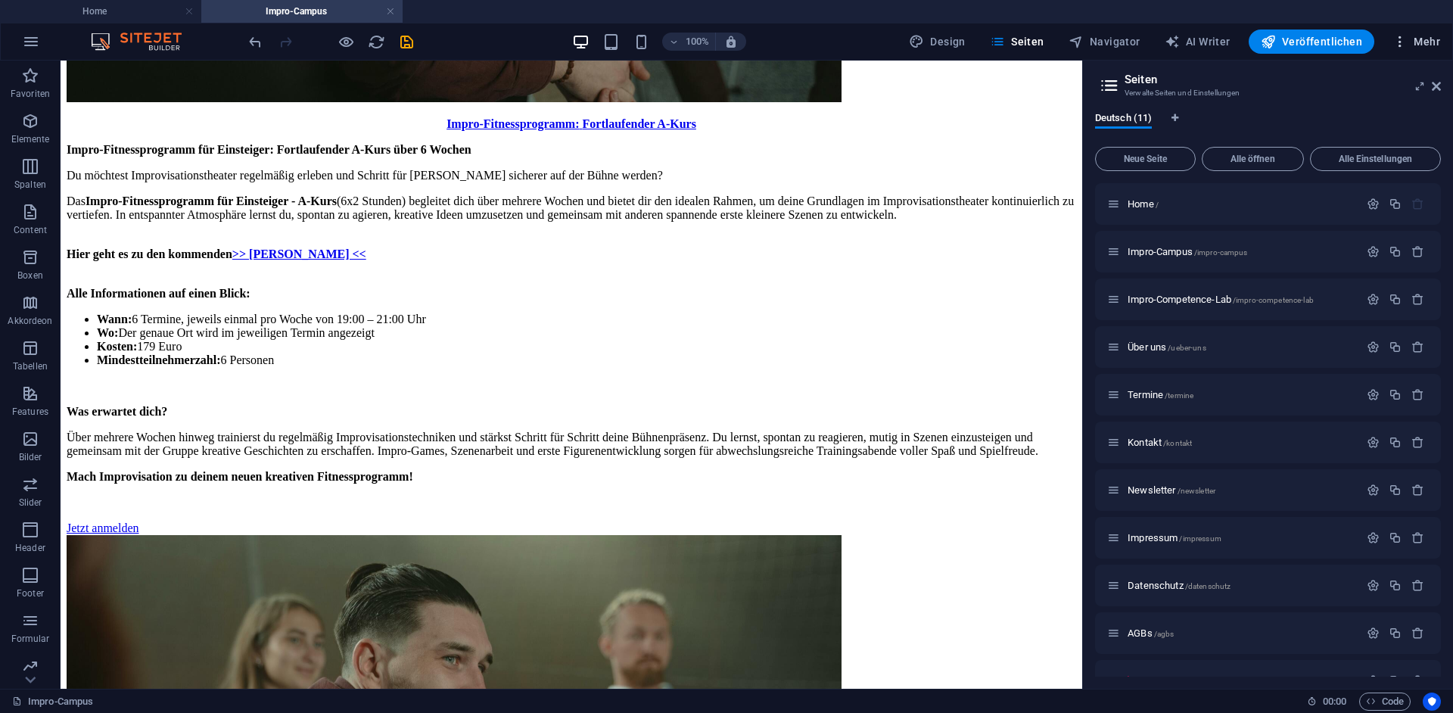
click at [1418, 45] on span "Mehr" at bounding box center [1416, 41] width 48 height 15
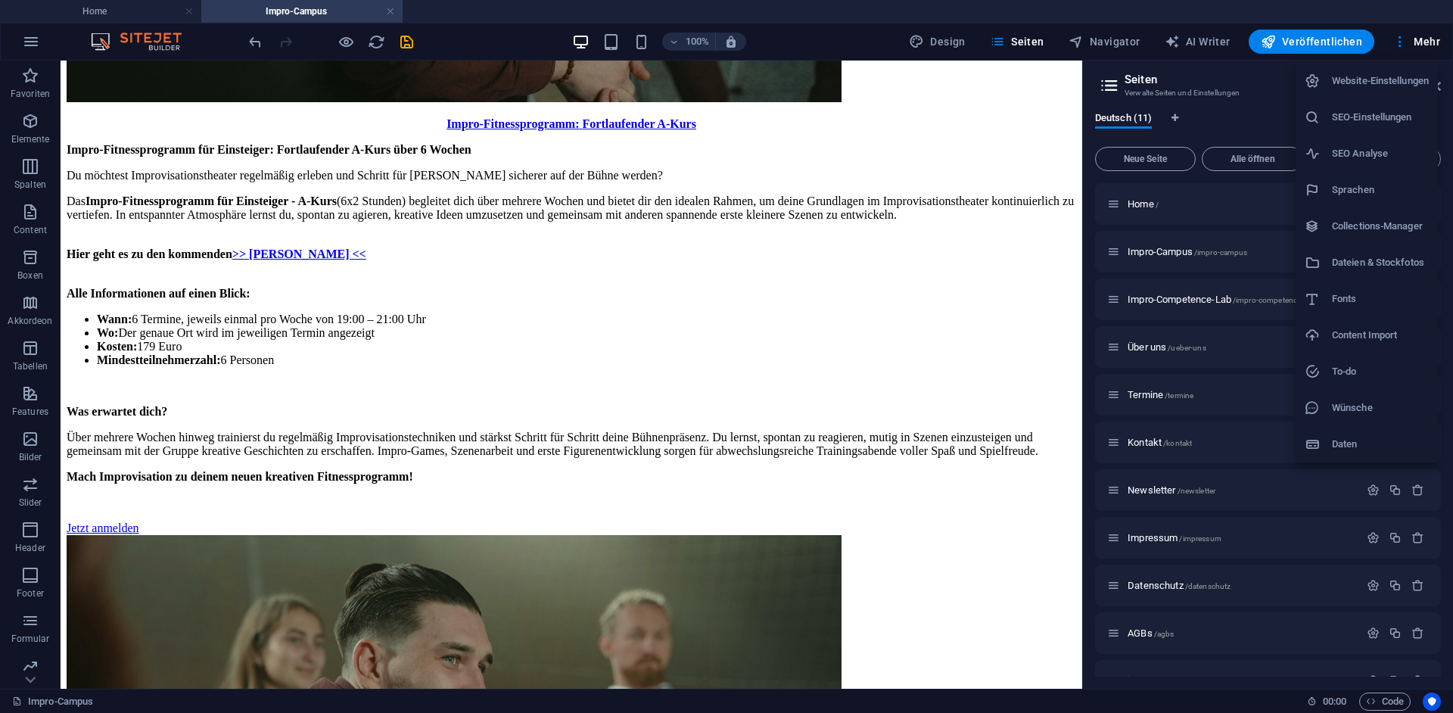
click at [1375, 155] on h6 "SEO Analyse" at bounding box center [1380, 154] width 97 height 18
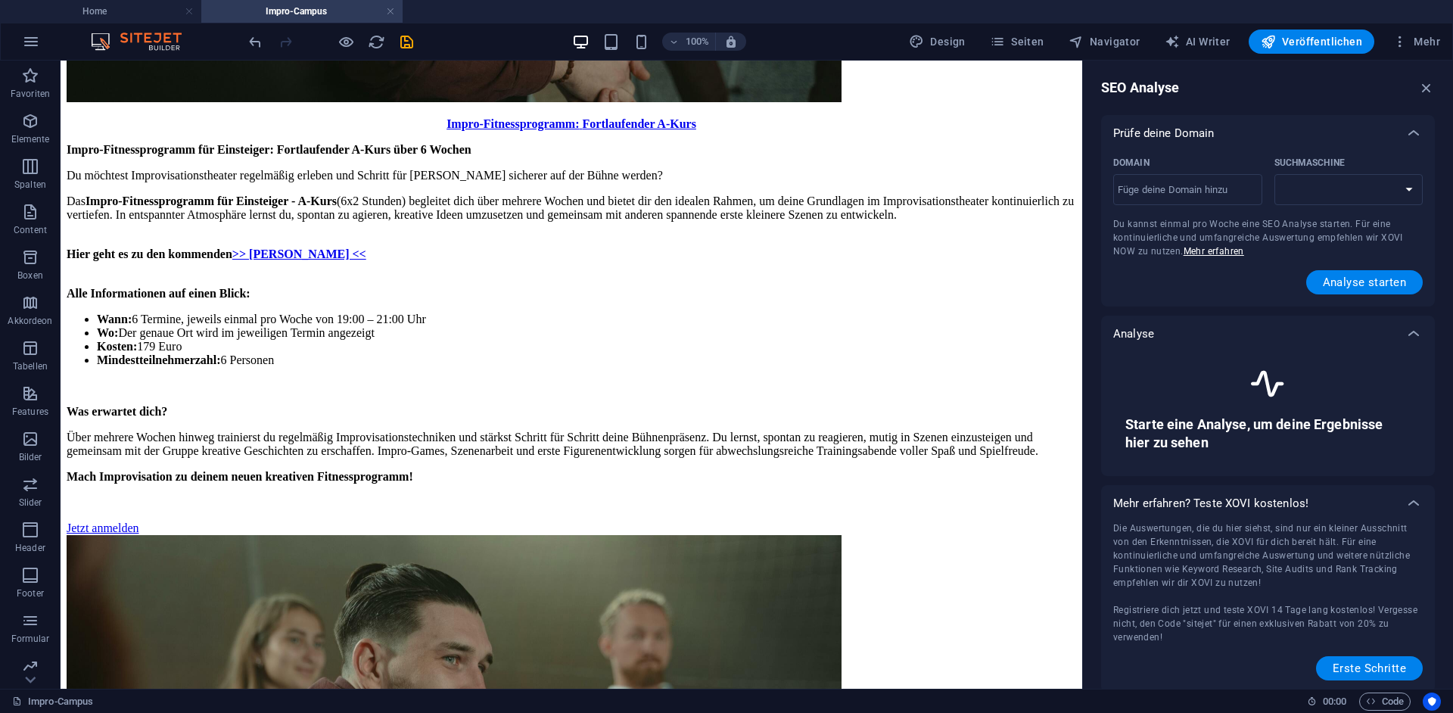
select select "[DOMAIN_NAME]"
click at [1179, 186] on input "Domain ​" at bounding box center [1187, 190] width 149 height 24
paste input "[URL][DOMAIN_NAME]"
click at [1348, 285] on span "Analyse starten" at bounding box center [1364, 282] width 83 height 12
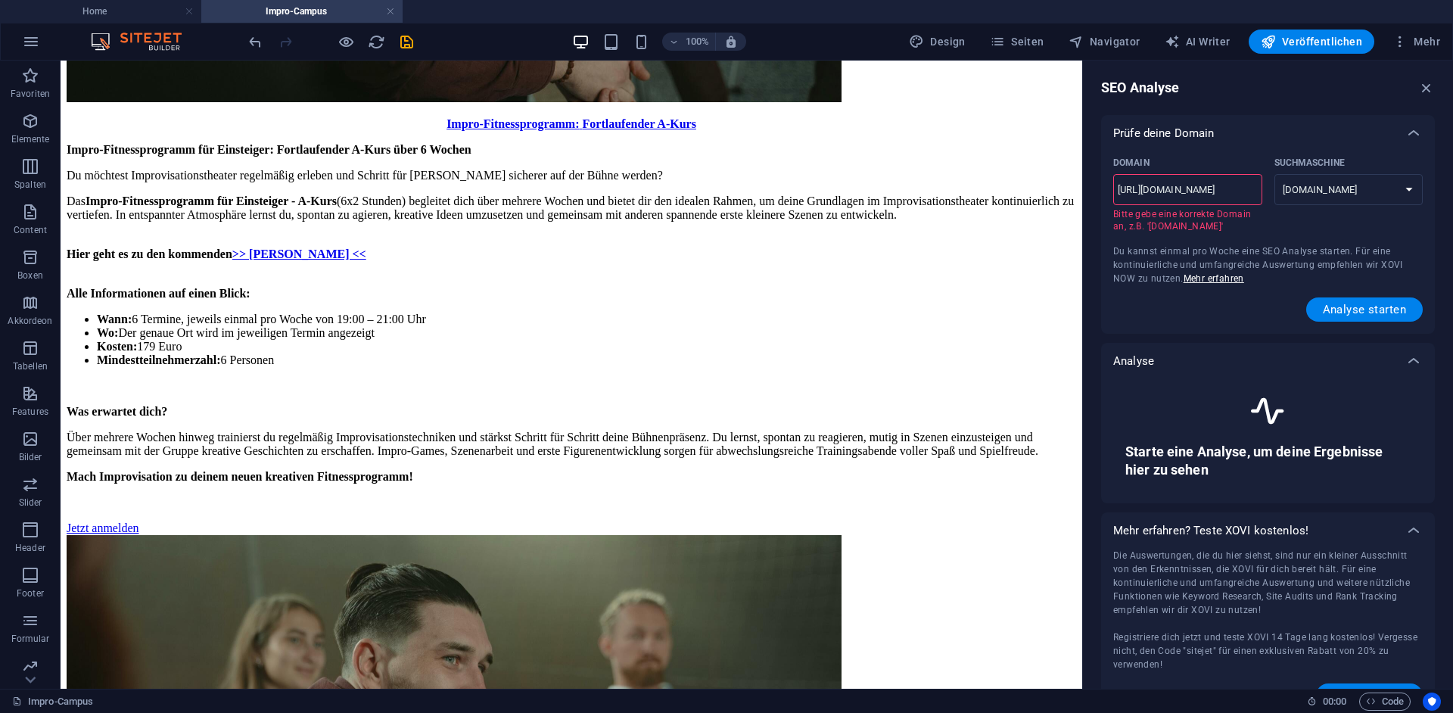
click at [1151, 188] on input "[URL][DOMAIN_NAME]" at bounding box center [1187, 190] width 149 height 24
type input "[DOMAIN_NAME]"
select select "[DOMAIN_NAME]"
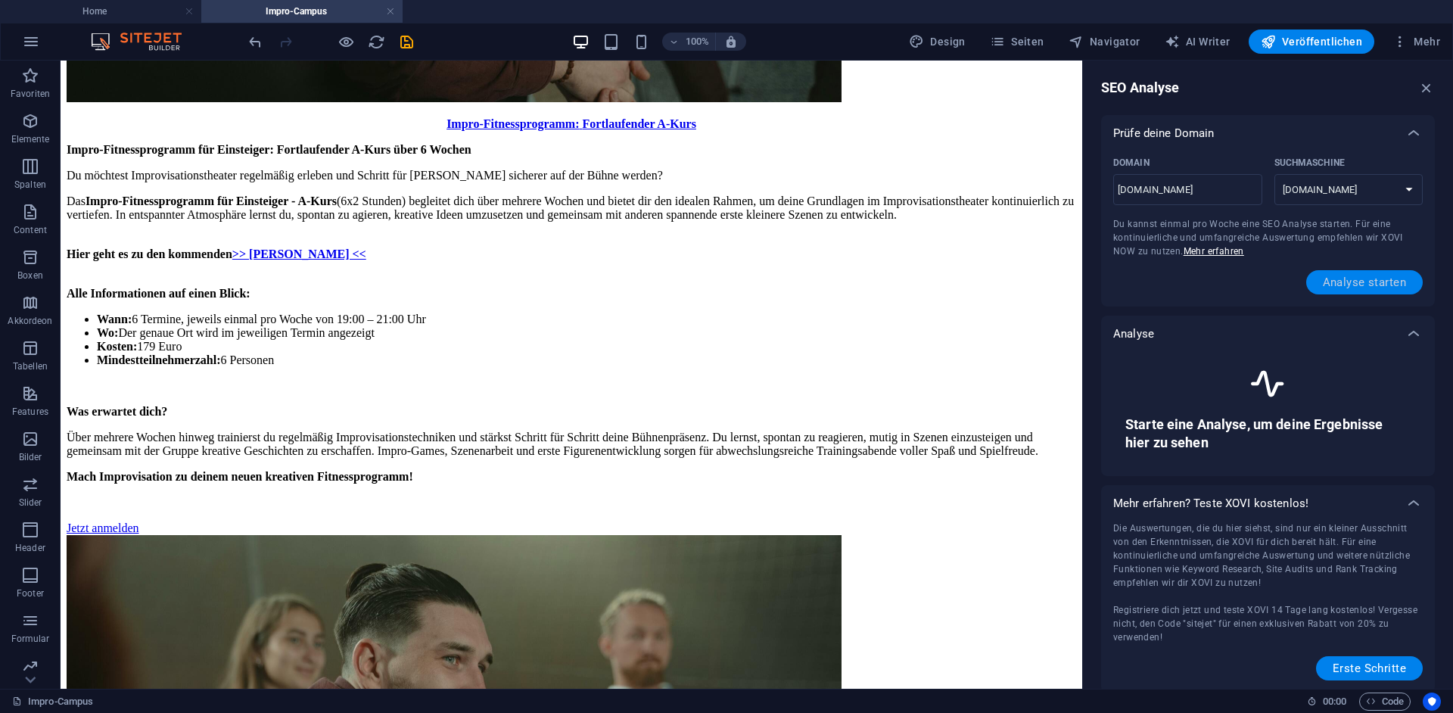
click at [1349, 286] on span "Analyse starten" at bounding box center [1364, 282] width 83 height 12
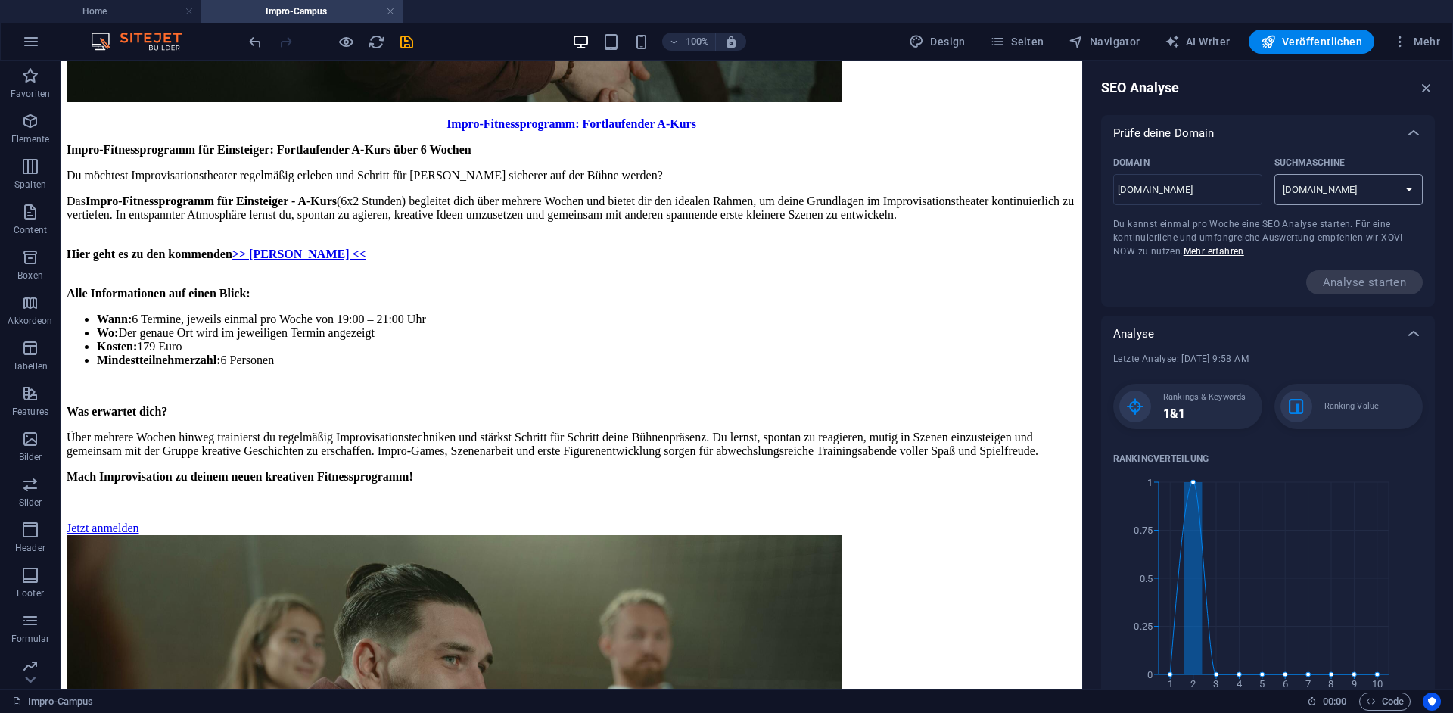
click option "[DOMAIN_NAME]" at bounding box center [0, 0] width 0 height 0
click at [1212, 181] on input "[DOMAIN_NAME]" at bounding box center [1187, 190] width 149 height 24
type input "[DOMAIN_NAME][URL]"
select select "[DOMAIN_NAME]"
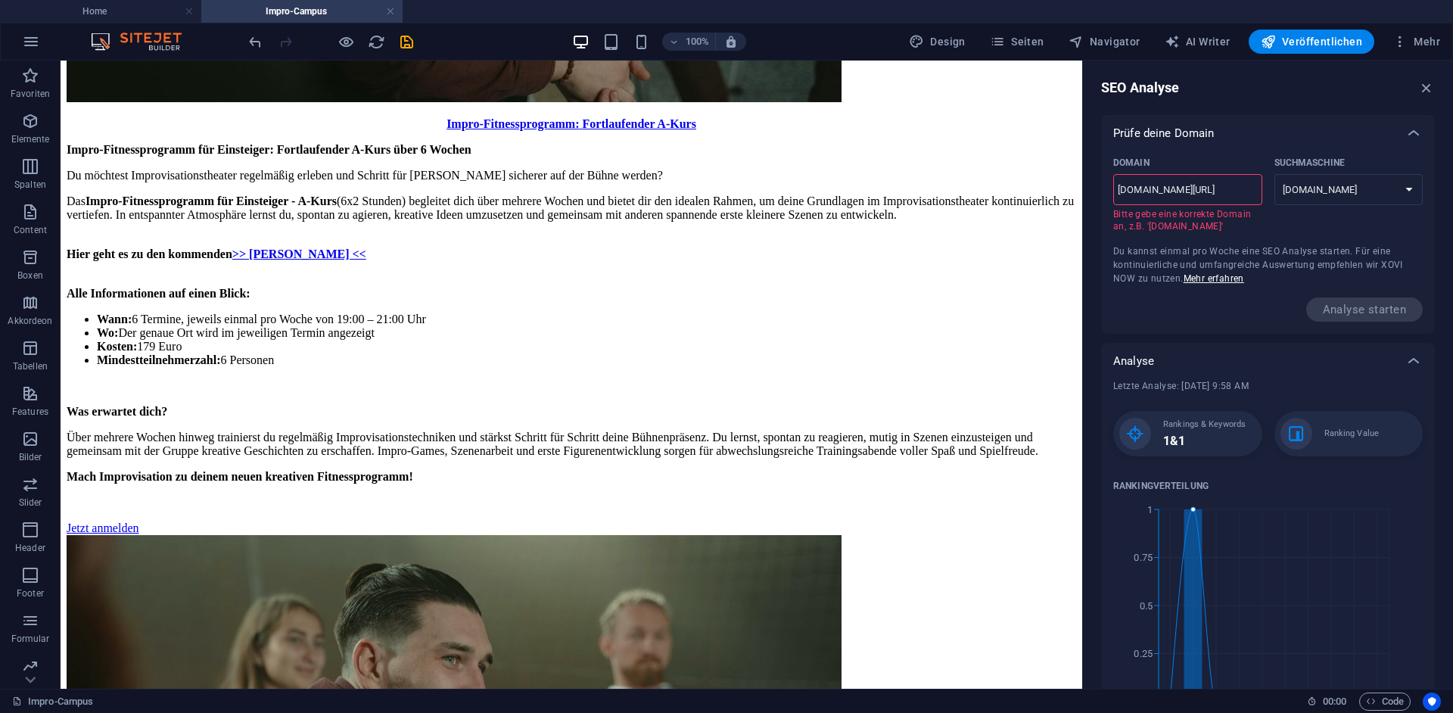
type input "[DOMAIN_NAME][URL]"
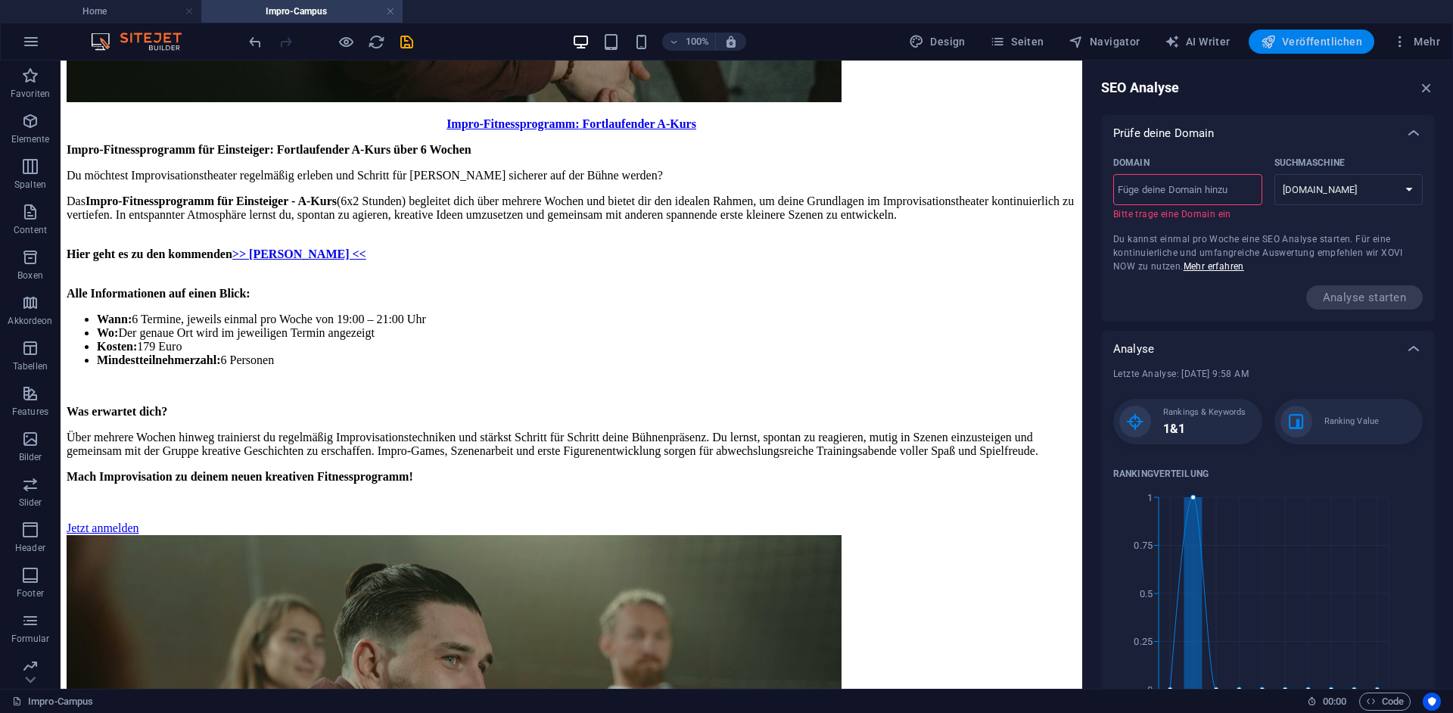
drag, startPoint x: 1311, startPoint y: 42, endPoint x: 1338, endPoint y: 48, distance: 28.1
click at [1311, 41] on span "Veröffentlichen" at bounding box center [1311, 41] width 101 height 15
